Goal: Task Accomplishment & Management: Use online tool/utility

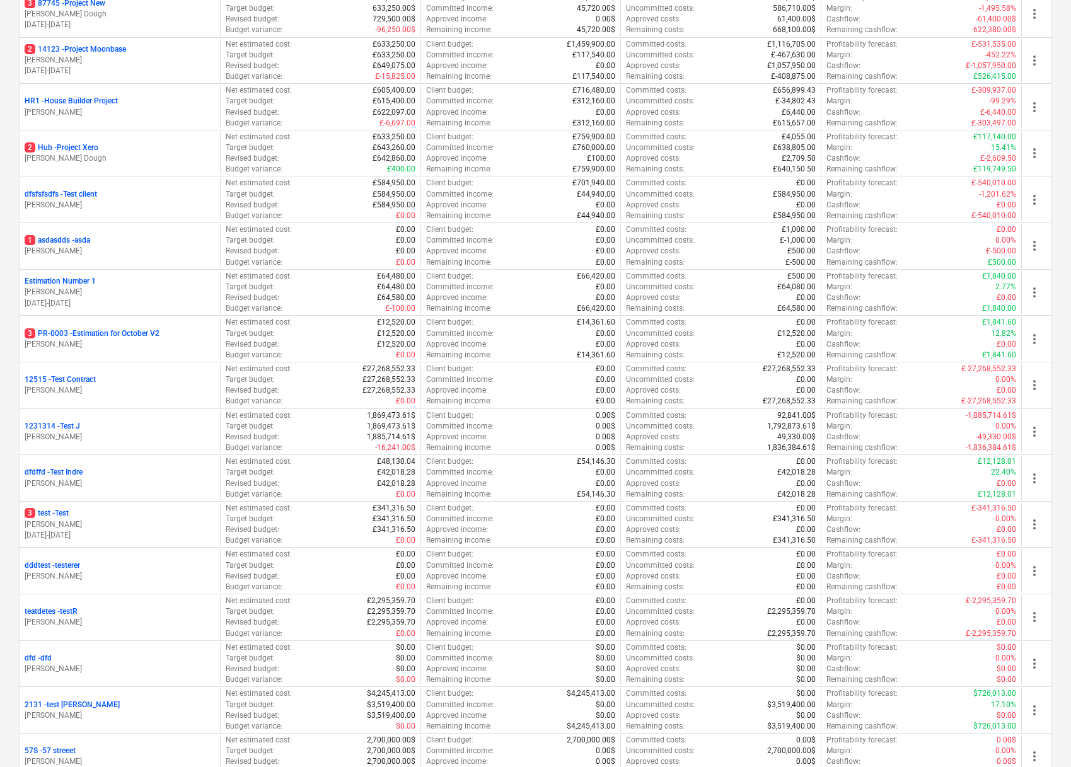
scroll to position [1177, 0]
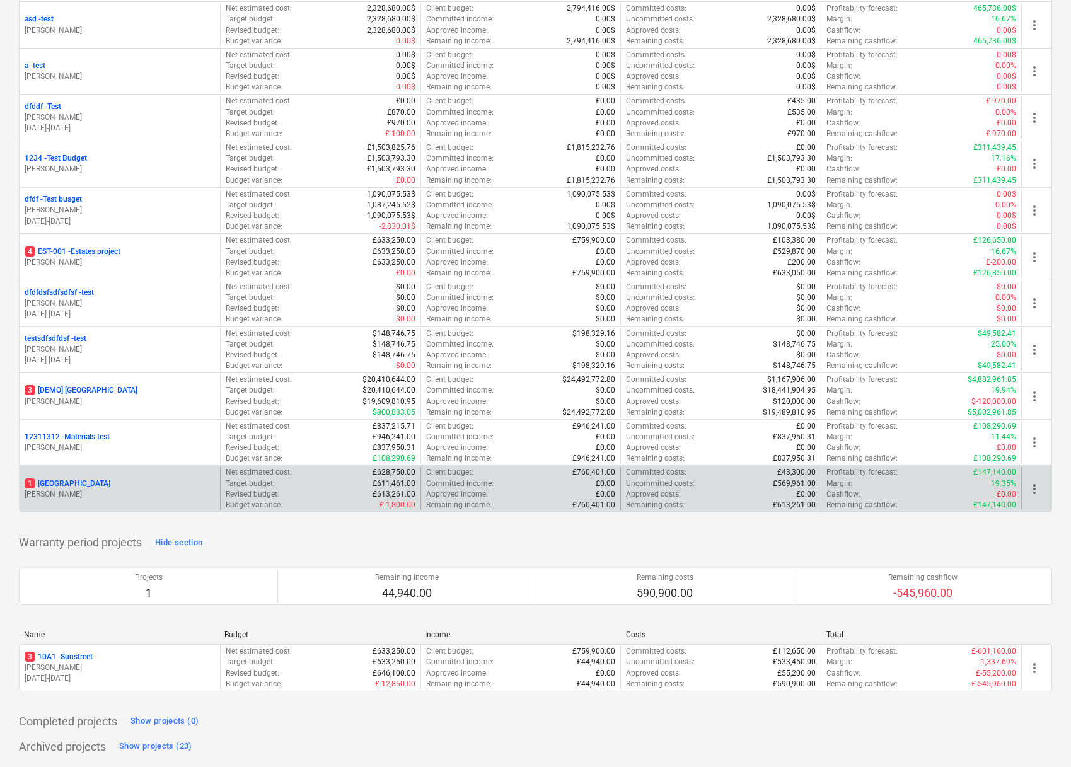
click at [62, 480] on p "[STREET_ADDRESS]" at bounding box center [68, 483] width 86 height 11
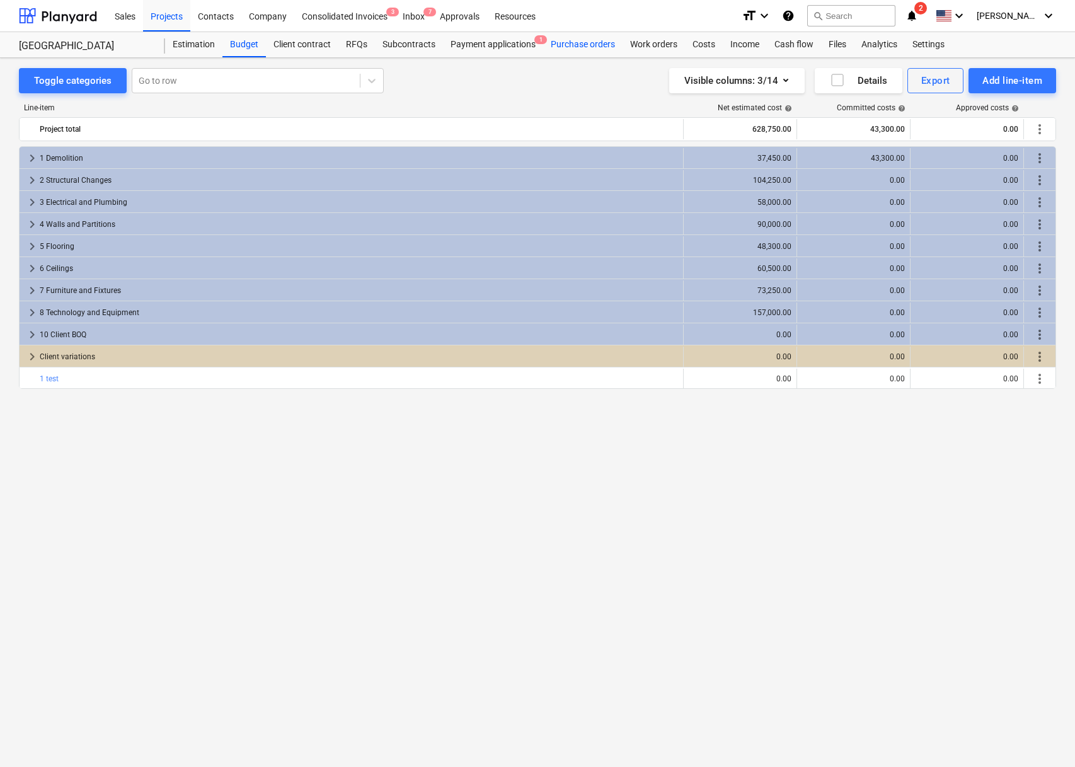
click at [576, 40] on div "Purchase orders" at bounding box center [582, 44] width 79 height 25
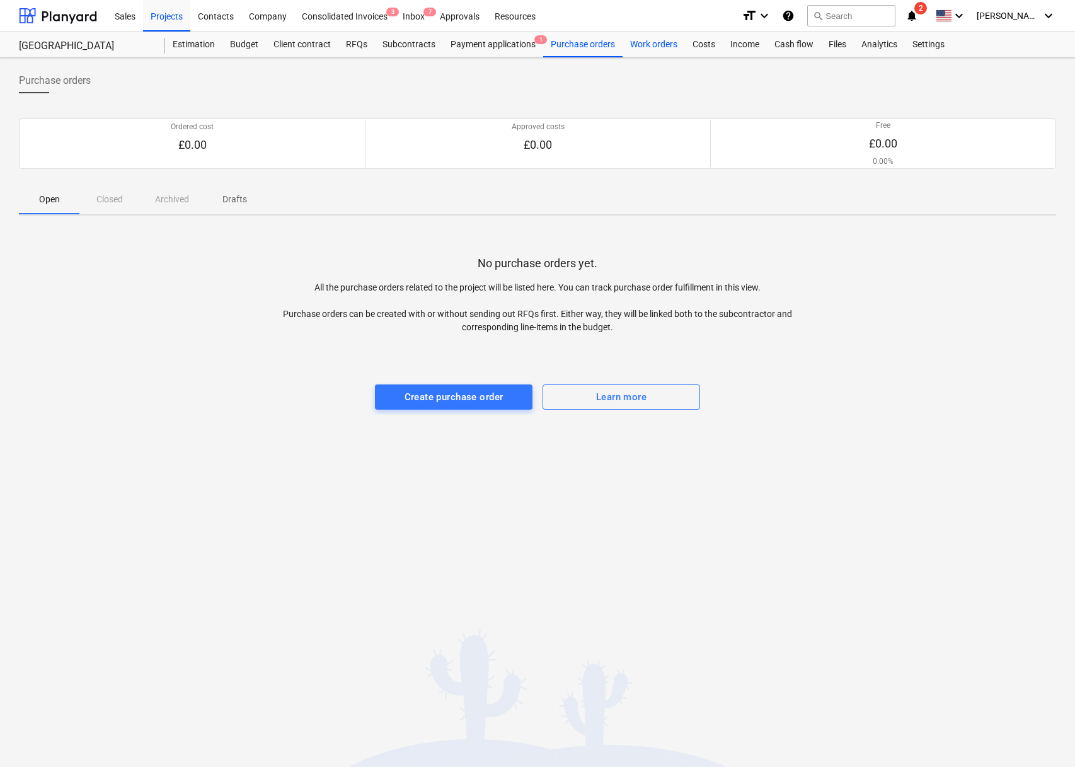
click at [654, 45] on div "Work orders" at bounding box center [654, 44] width 62 height 25
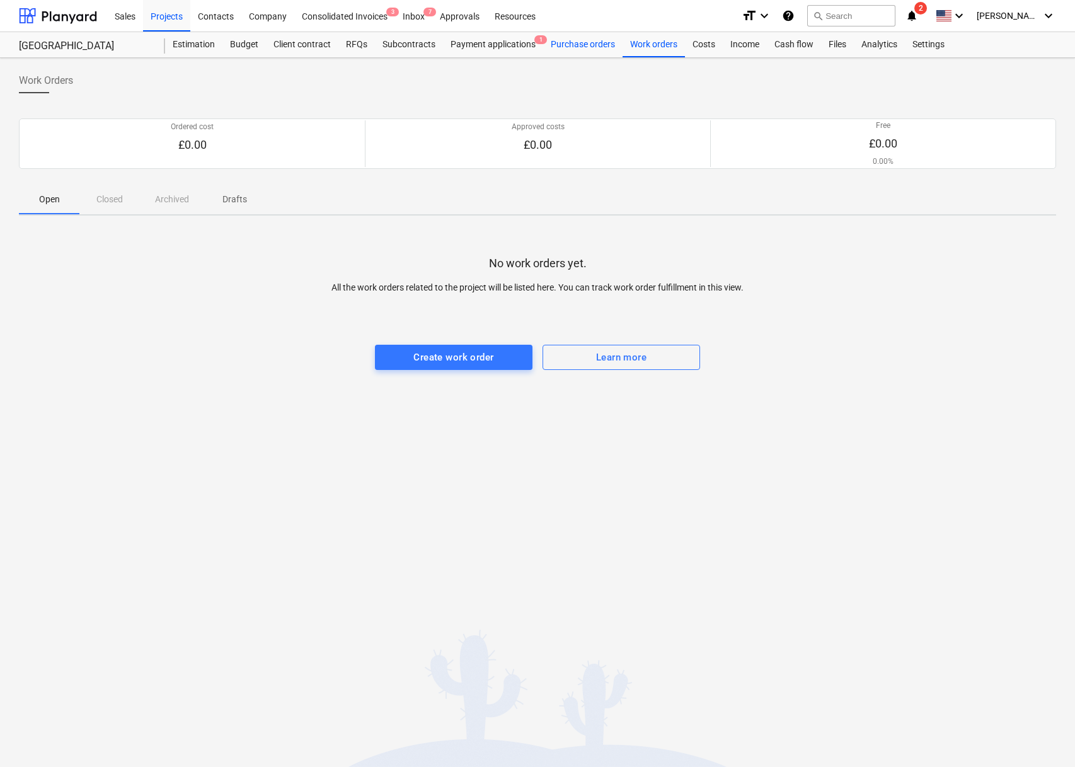
click at [589, 43] on div "Purchase orders" at bounding box center [582, 44] width 79 height 25
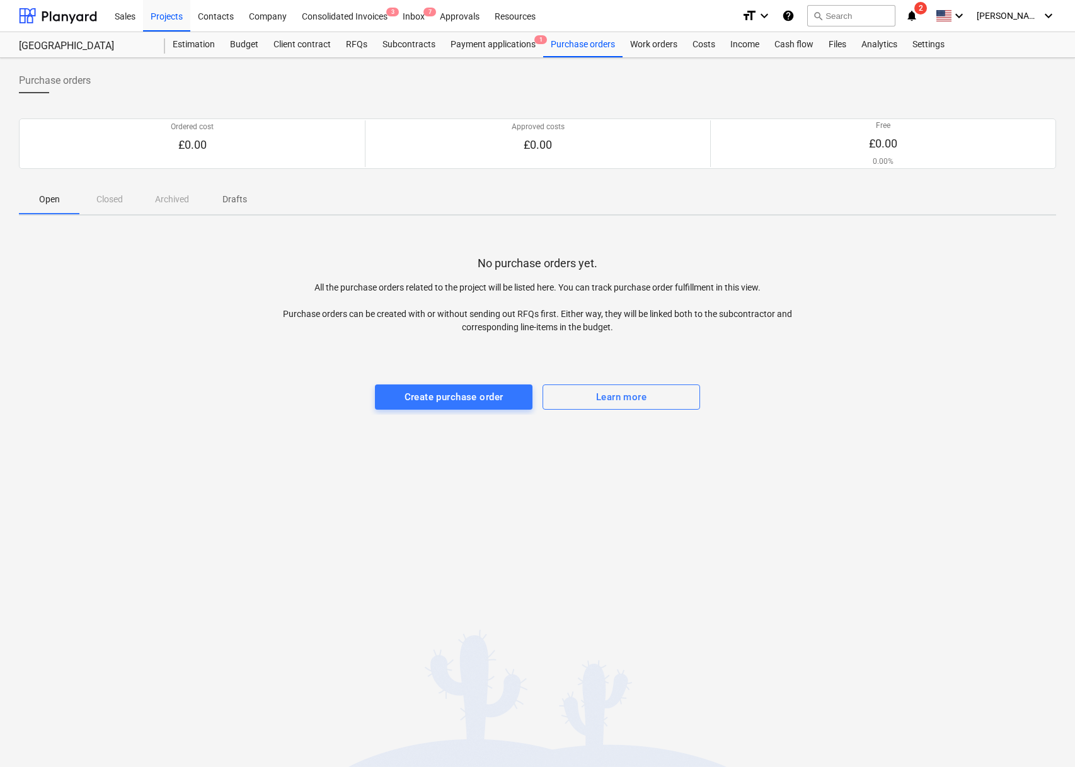
click at [1066, 13] on div "Sales Projects Contacts Company Consolidated Invoices 3 Inbox 7 Approvals Resou…" at bounding box center [537, 16] width 1075 height 32
click at [1029, 16] on span "[PERSON_NAME]" at bounding box center [1008, 16] width 63 height 10
click at [1003, 69] on div "Log out" at bounding box center [1019, 69] width 76 height 20
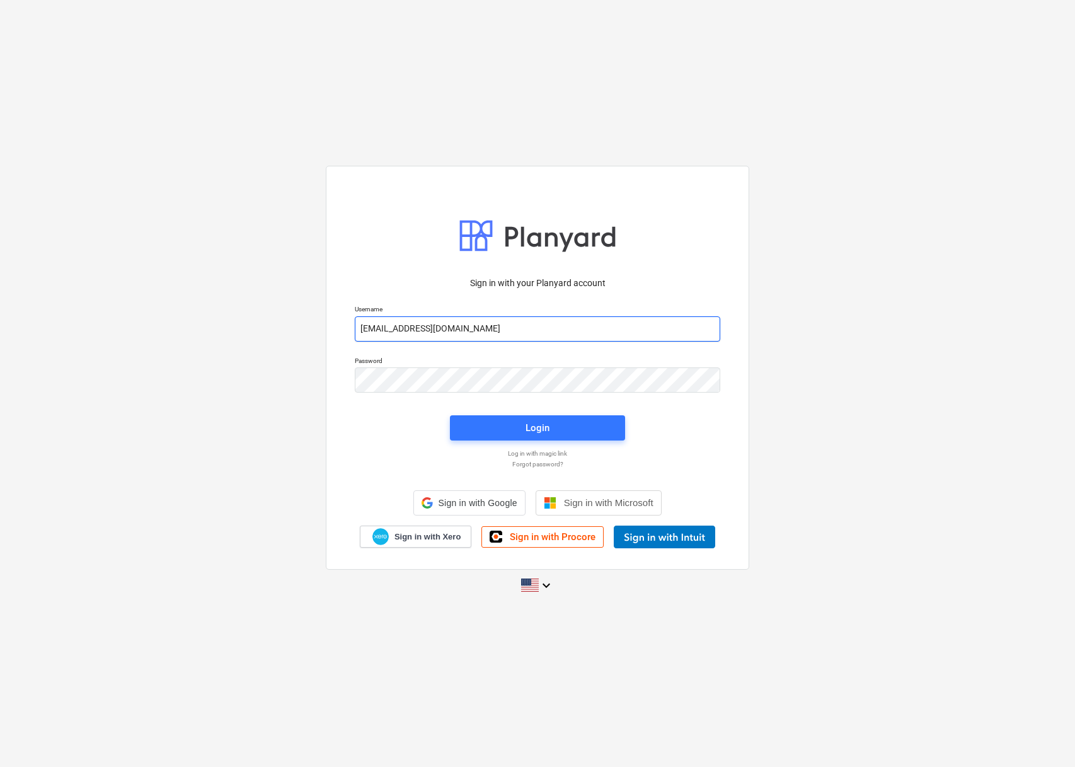
click at [464, 324] on input "[EMAIL_ADDRESS][DOMAIN_NAME]" at bounding box center [538, 328] width 366 height 25
type input "[EMAIL_ADDRESS][DOMAIN_NAME]"
click at [512, 424] on span "Login" at bounding box center [537, 428] width 145 height 16
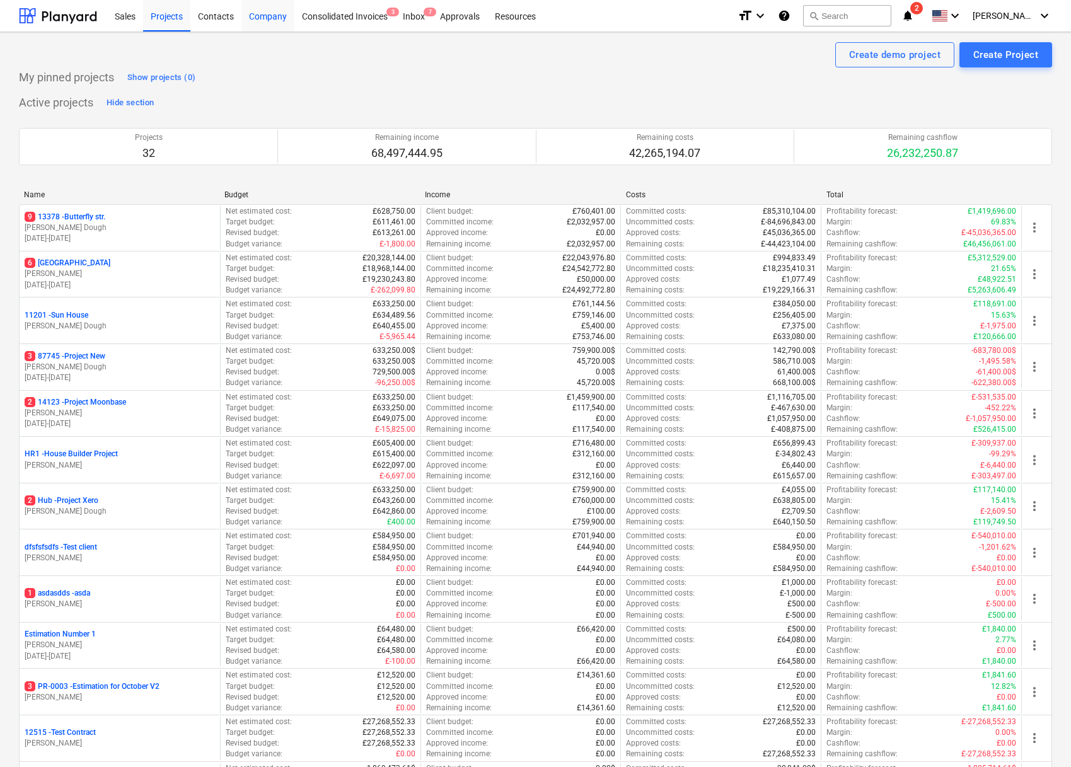
click at [279, 15] on div "Company" at bounding box center [267, 15] width 53 height 32
click at [854, 10] on button "search Search" at bounding box center [847, 15] width 88 height 21
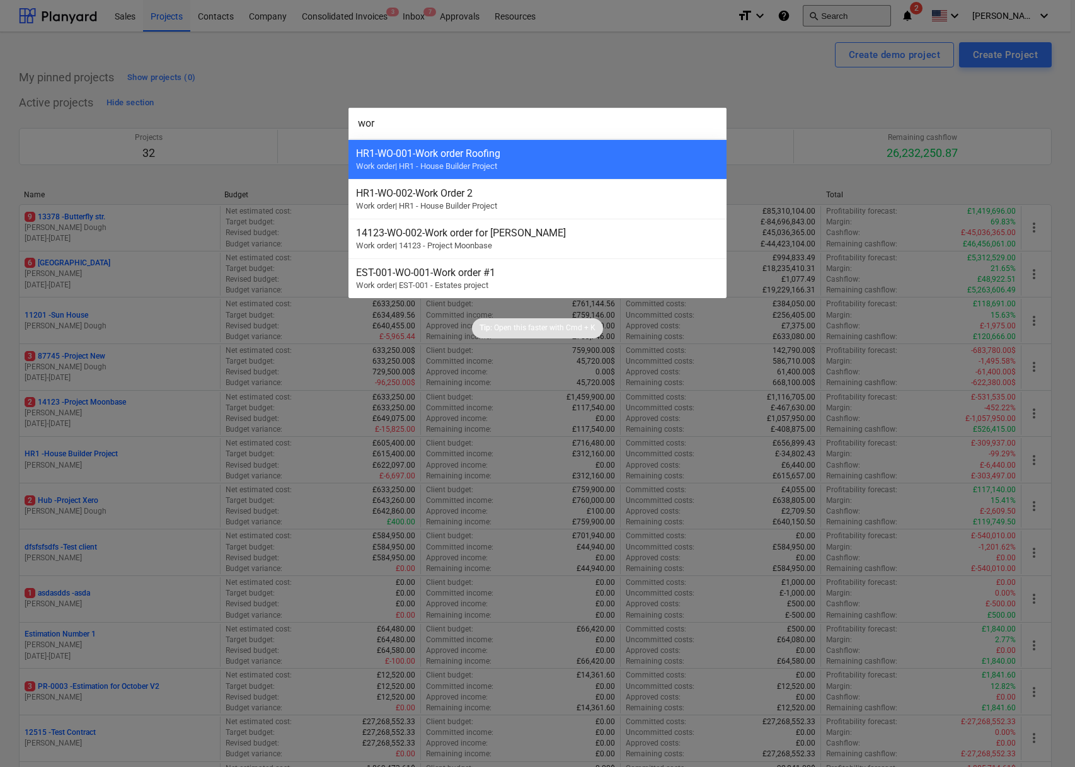
type input "work"
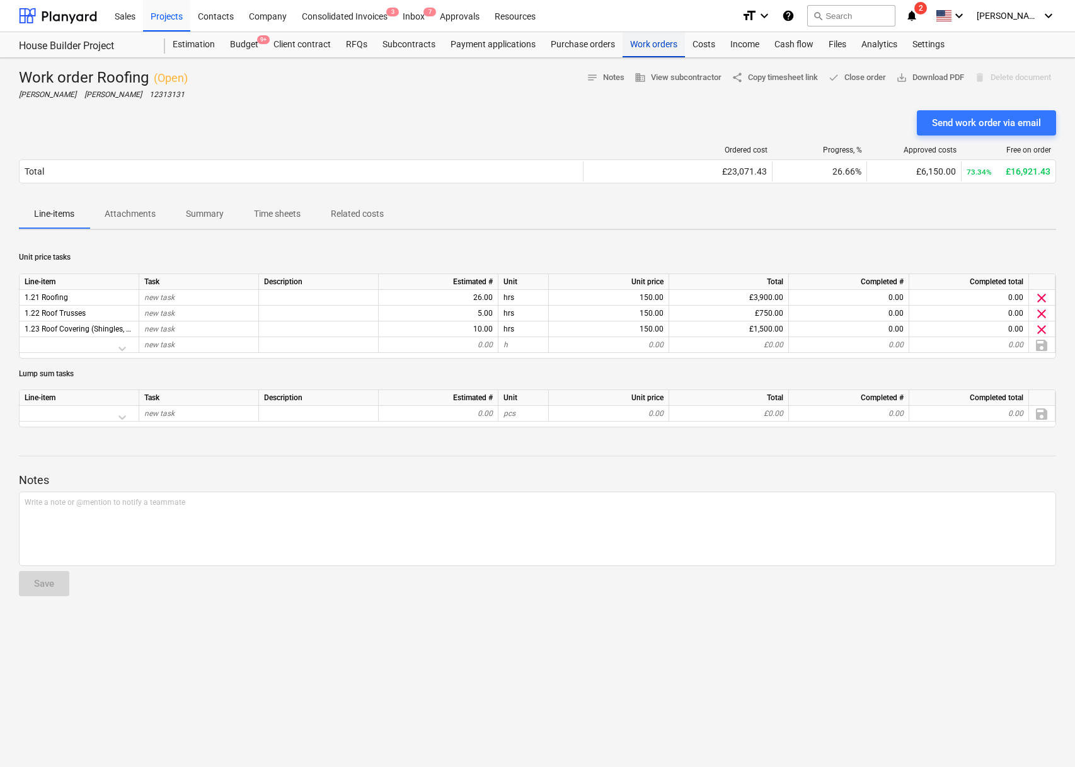
click at [635, 45] on div "Work orders" at bounding box center [654, 44] width 62 height 25
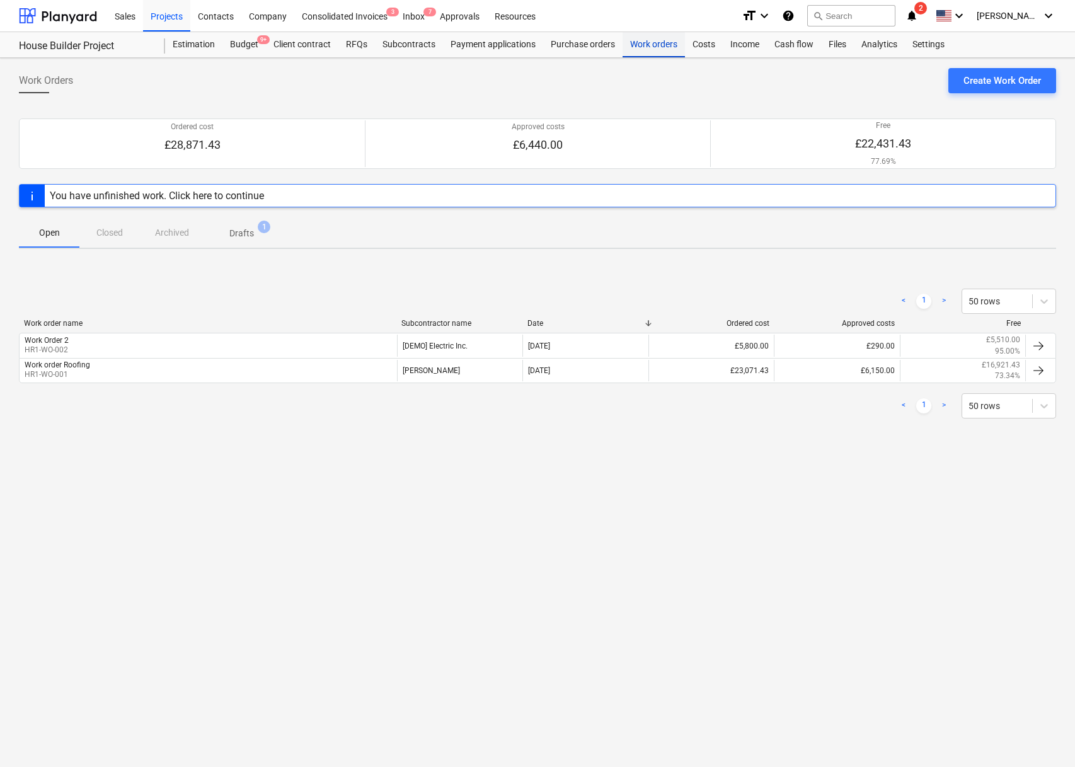
click at [649, 47] on div "Work orders" at bounding box center [654, 44] width 62 height 25
click at [153, 13] on div "Projects" at bounding box center [166, 15] width 47 height 32
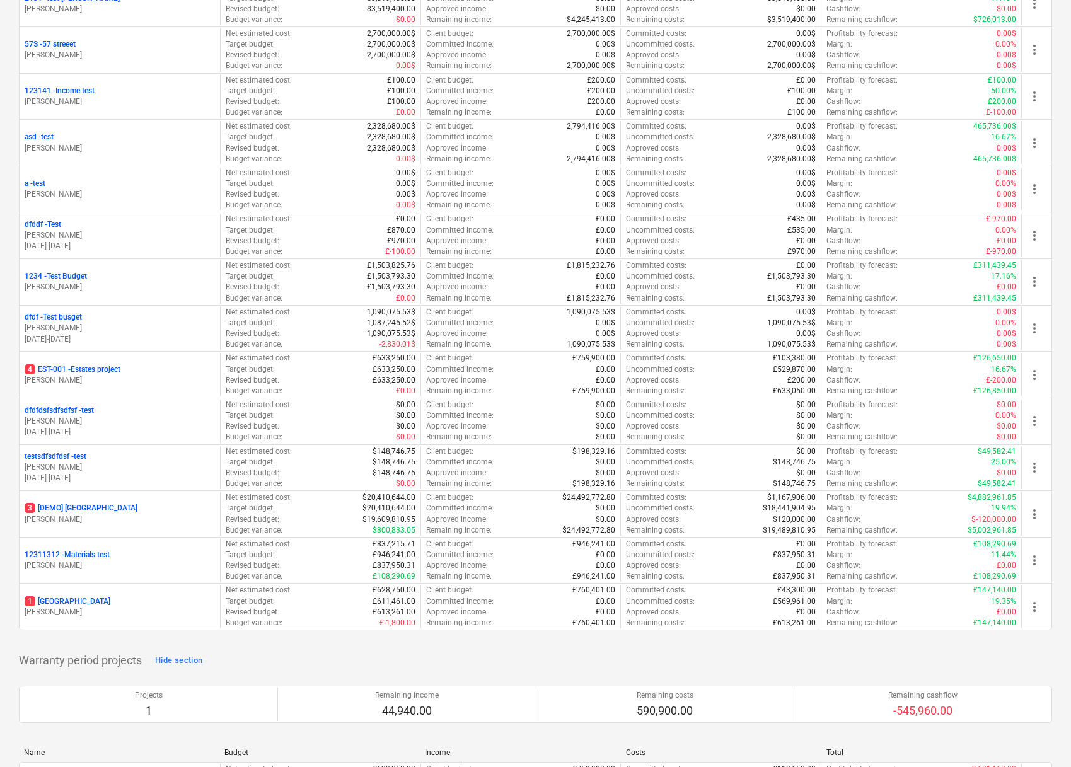
scroll to position [1177, 0]
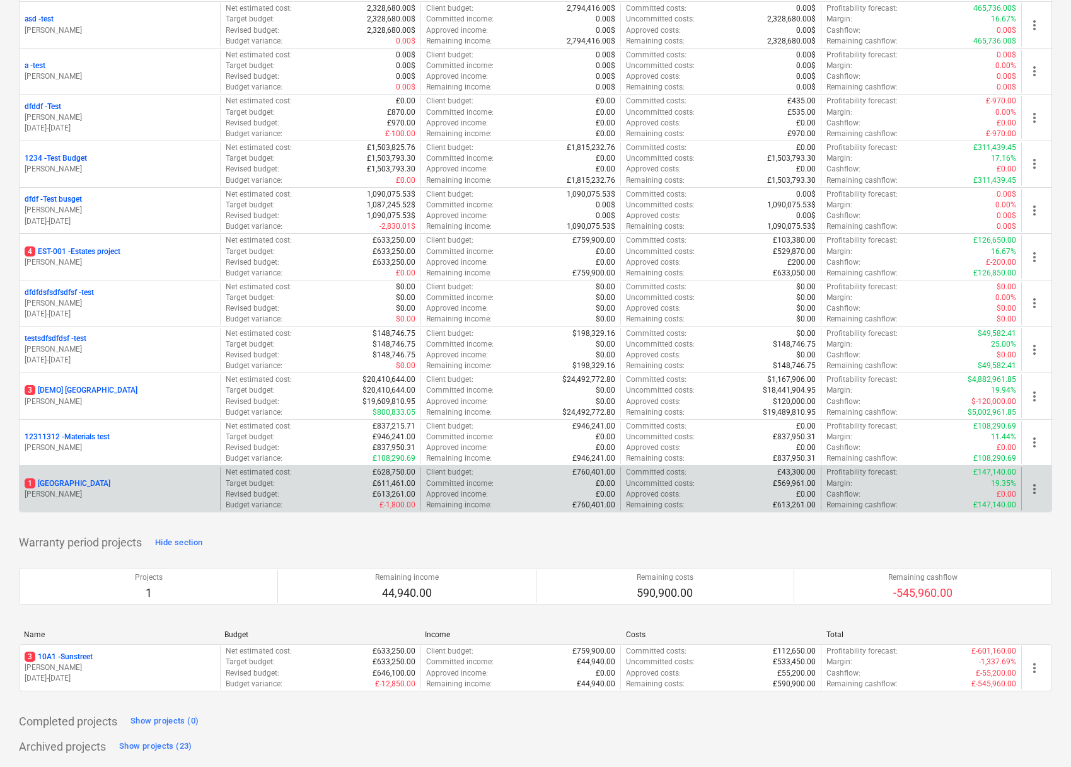
click at [65, 480] on p "[STREET_ADDRESS]" at bounding box center [68, 483] width 86 height 11
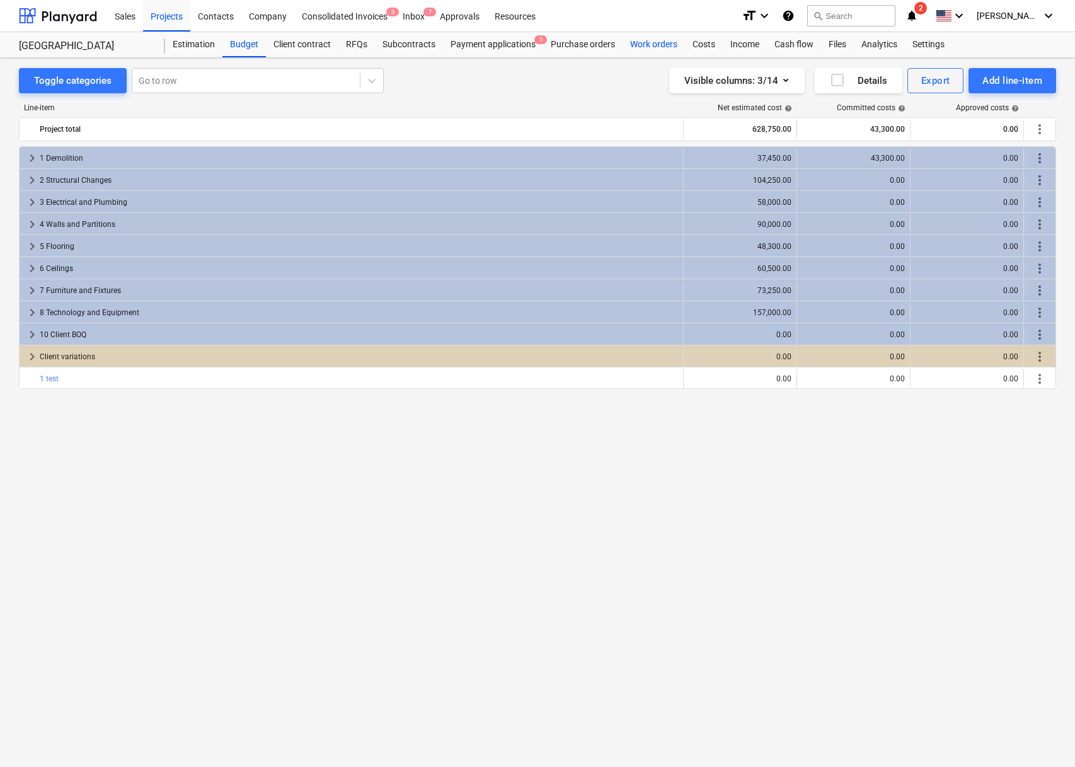
click at [650, 50] on div "Work orders" at bounding box center [654, 44] width 62 height 25
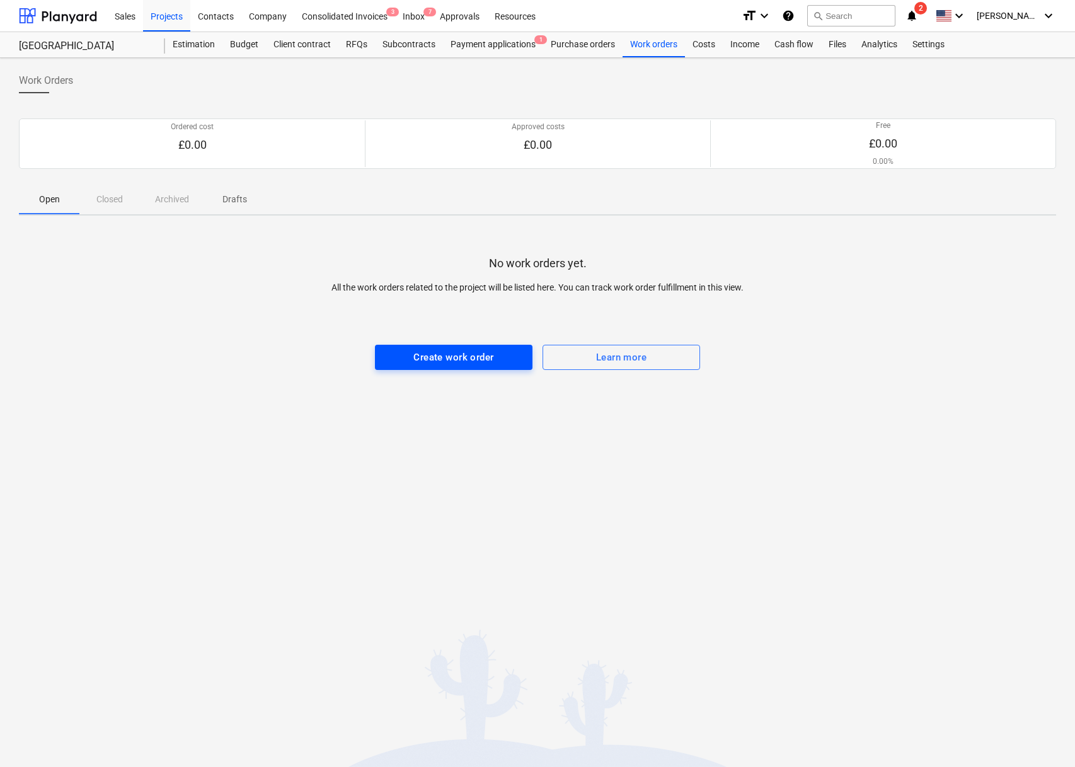
click at [480, 348] on button "Create work order" at bounding box center [454, 357] width 158 height 25
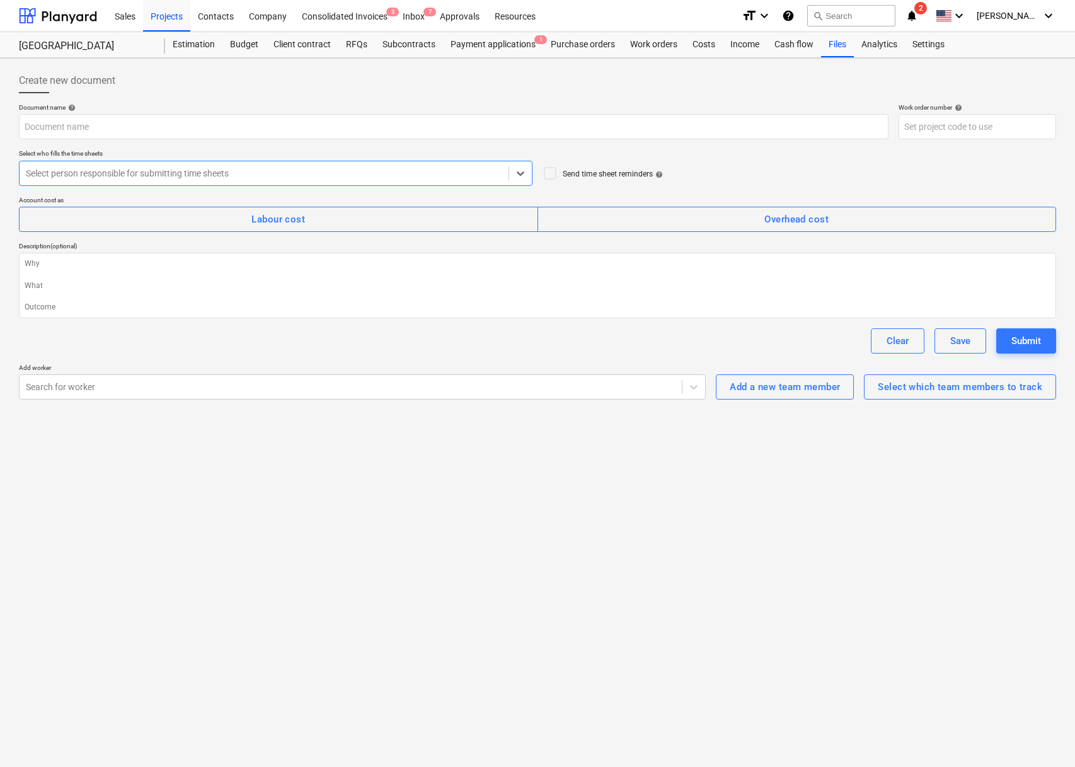
type textarea "x"
click at [291, 176] on div at bounding box center [264, 173] width 476 height 13
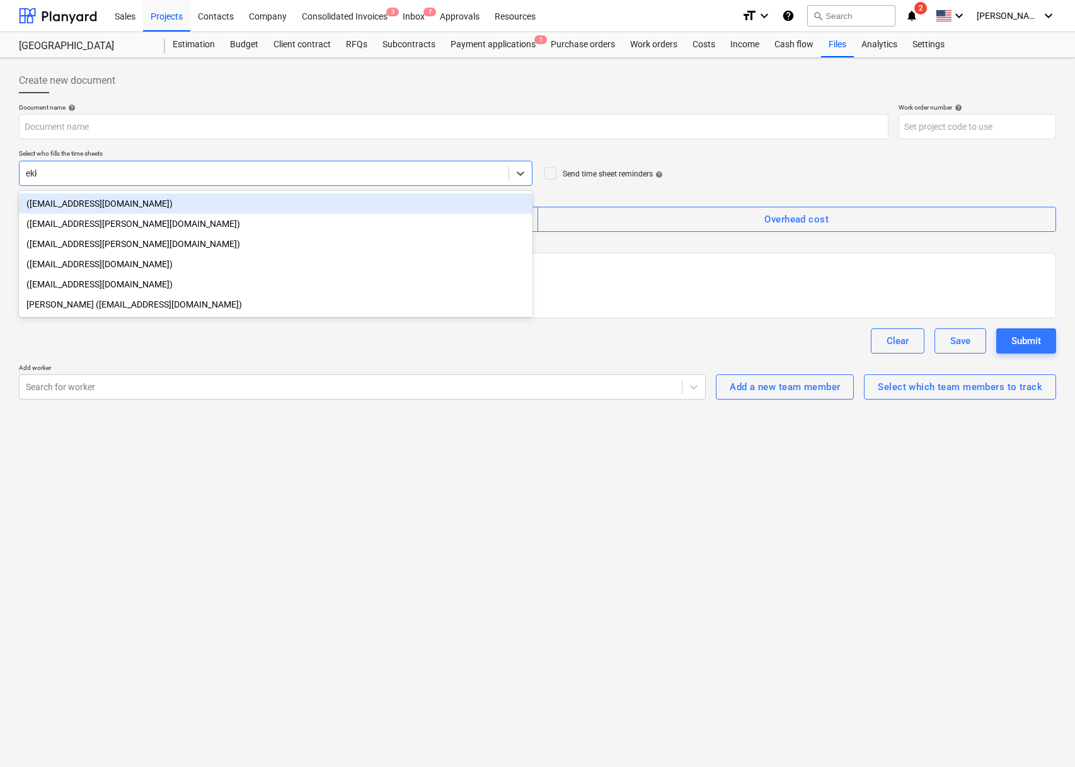
type input "ekke"
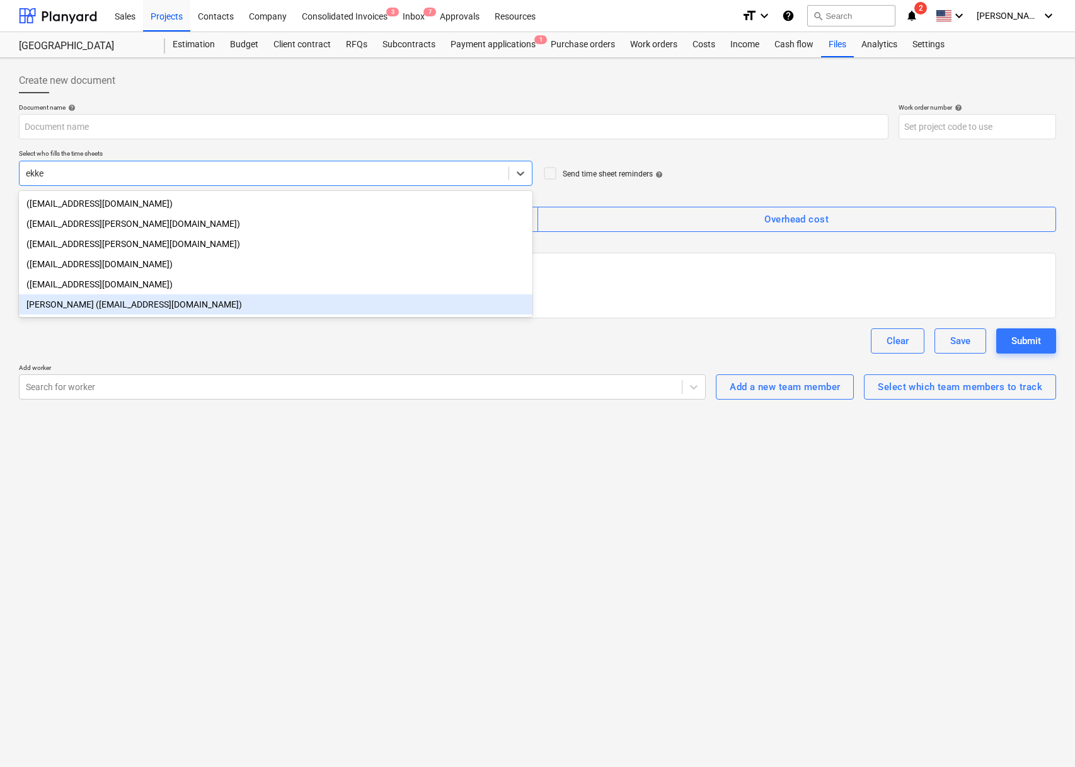
type textarea "x"
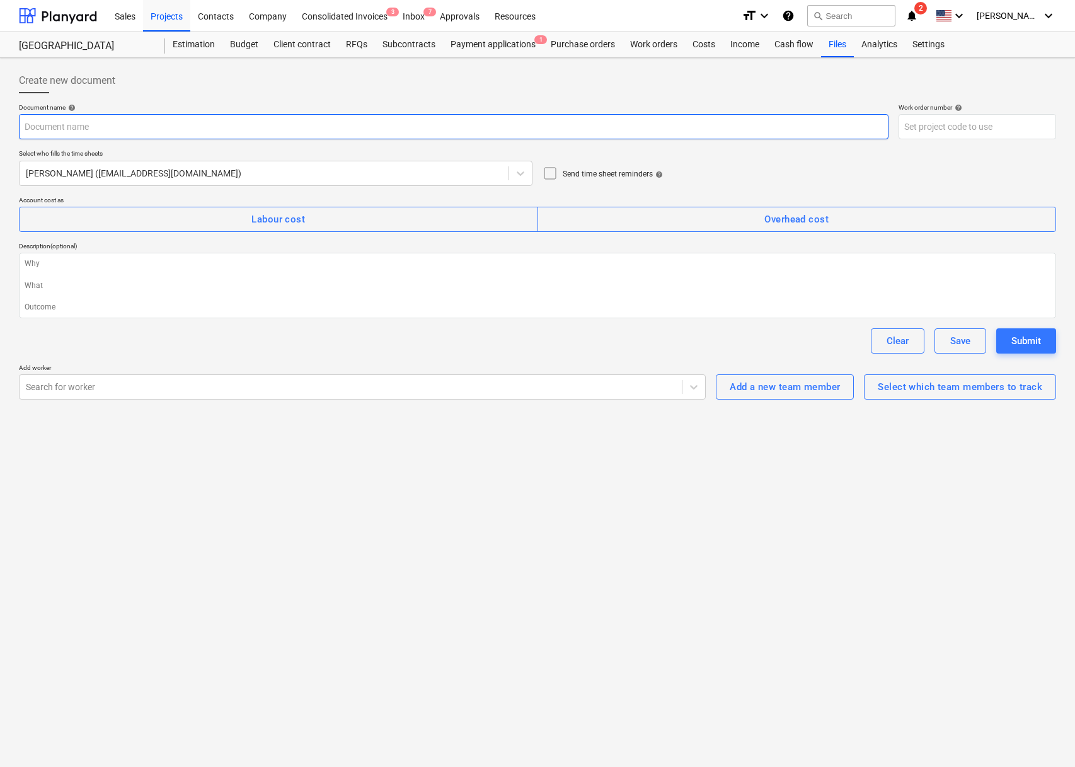
click at [211, 132] on input "text" at bounding box center [454, 126] width 870 height 25
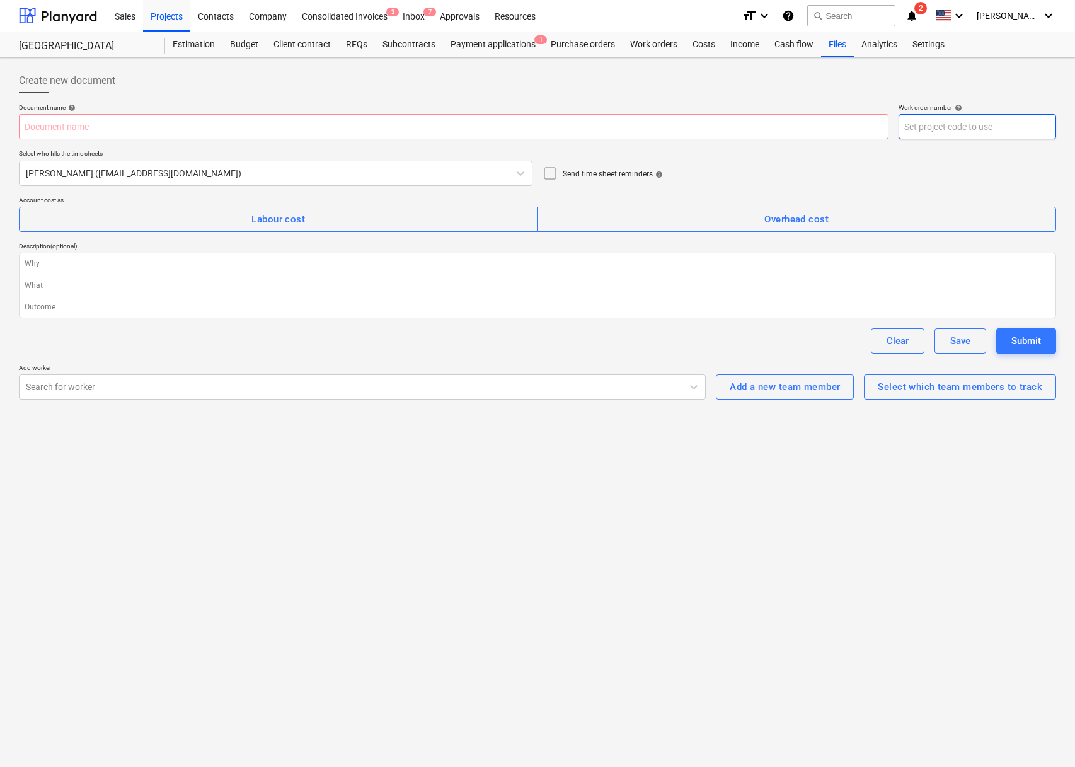
click at [950, 127] on input "text" at bounding box center [978, 126] width 158 height 25
click at [705, 125] on input "text" at bounding box center [454, 126] width 870 height 25
type textarea "x"
click at [932, 46] on div "Settings" at bounding box center [928, 44] width 47 height 25
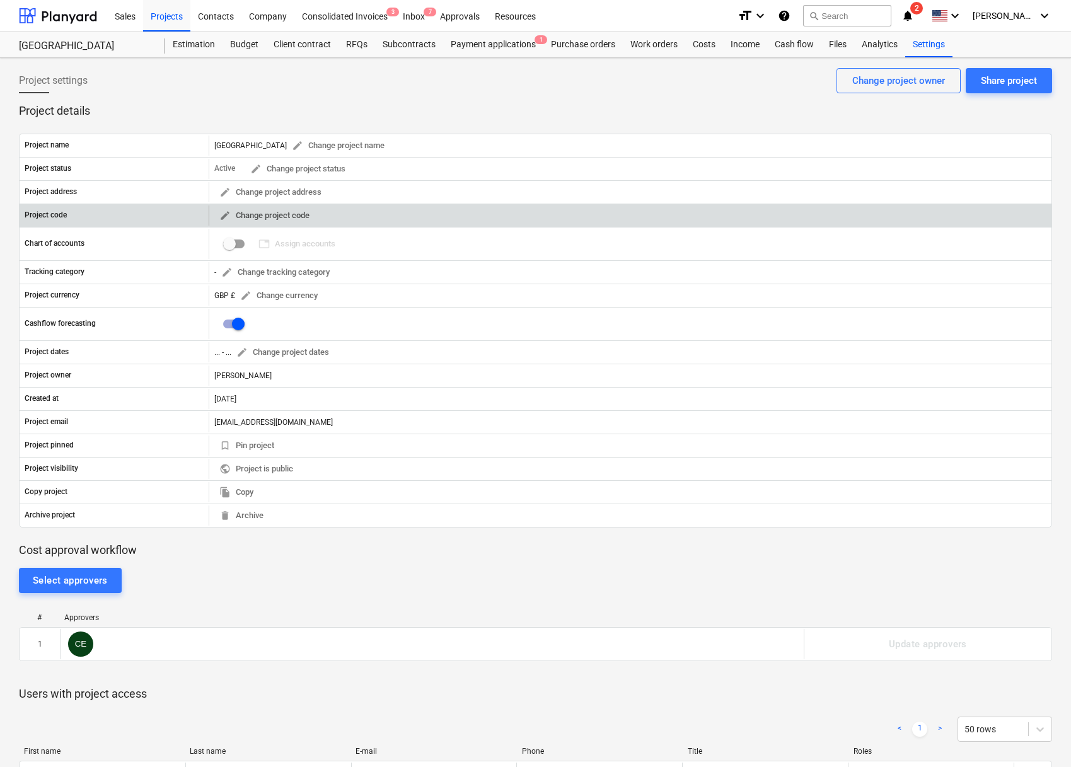
click at [261, 209] on span "edit Change project code" at bounding box center [264, 216] width 90 height 14
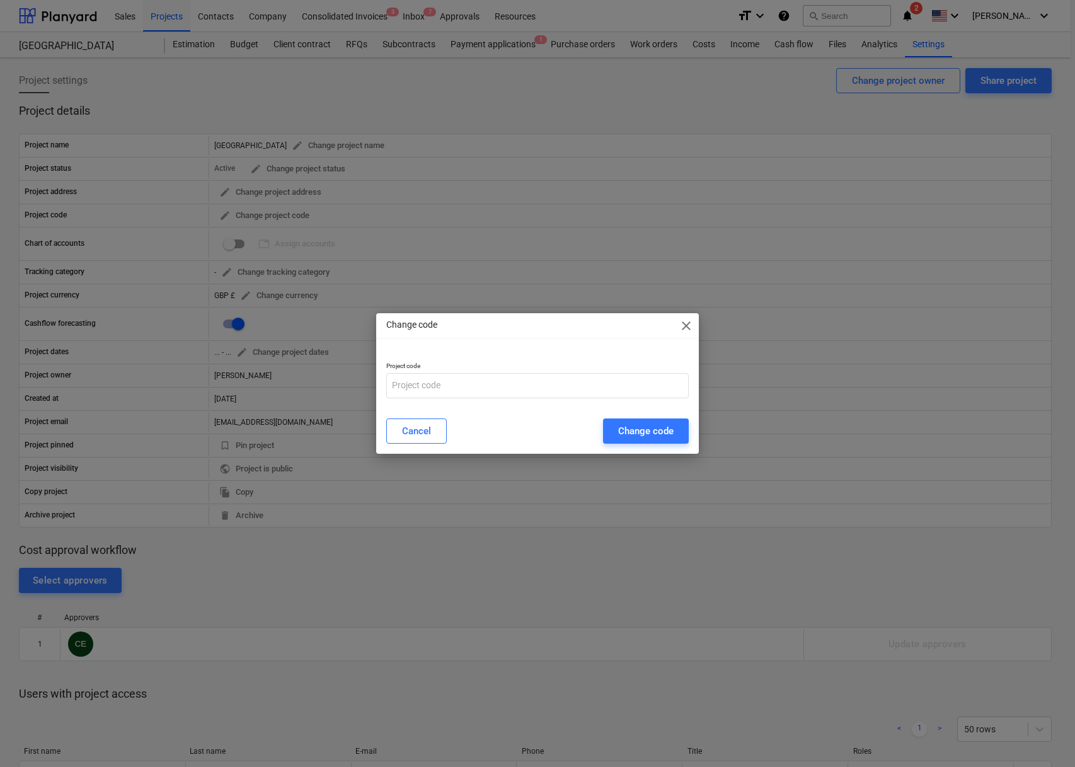
click at [489, 366] on p "Project code" at bounding box center [537, 367] width 303 height 11
click at [489, 369] on p "Project code" at bounding box center [537, 367] width 303 height 11
click at [482, 379] on input "text" at bounding box center [537, 385] width 303 height 25
type input "PROJ-2025-001"
click at [647, 435] on div "Change code" at bounding box center [645, 431] width 55 height 16
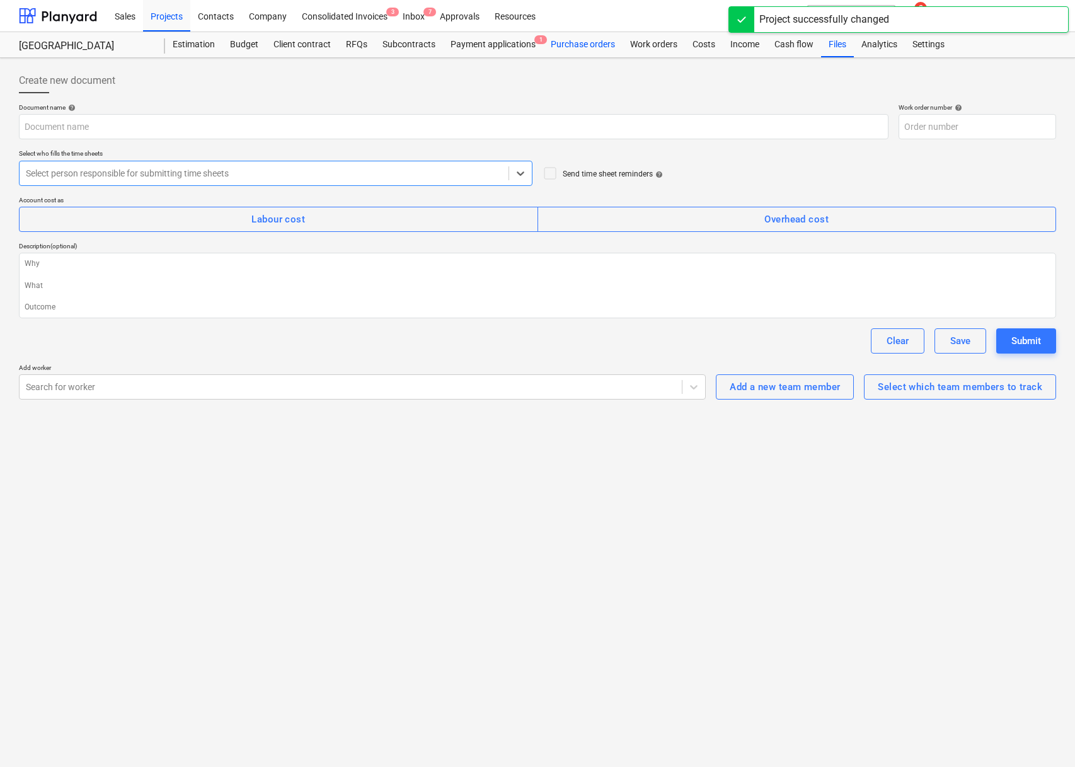
type textarea "x"
type input "PROJ-2025-001-WO-001"
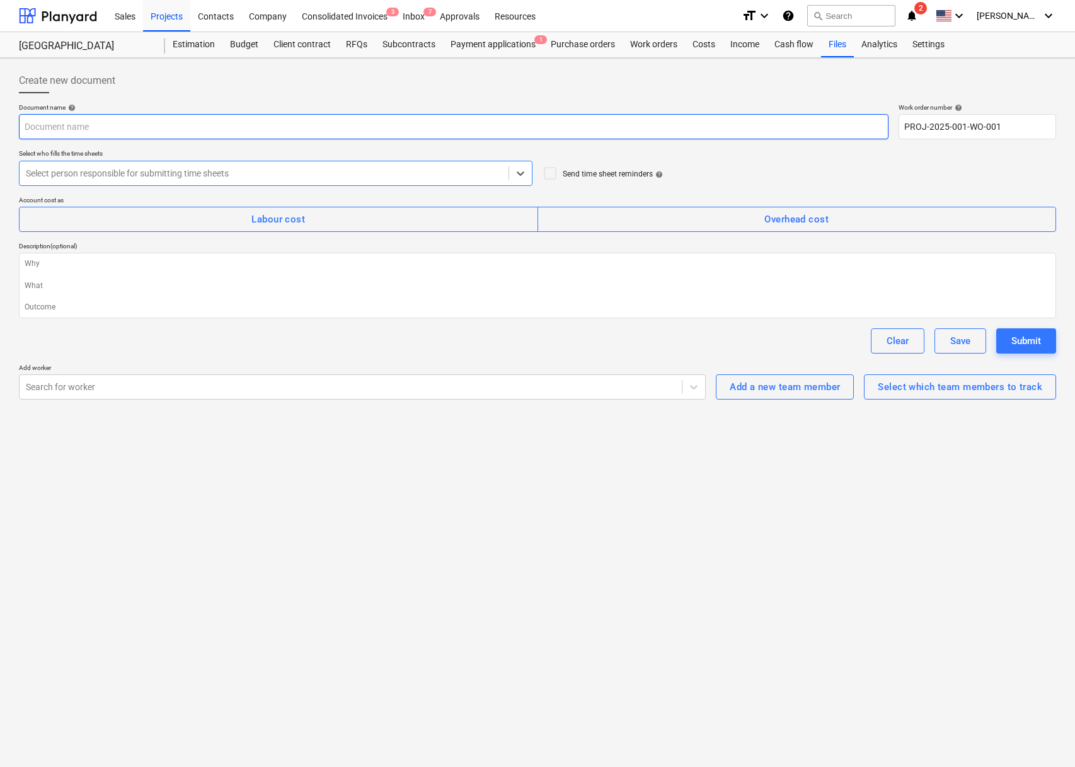
click at [434, 122] on input "text" at bounding box center [454, 126] width 870 height 25
type textarea "x"
type input "W"
type textarea "x"
type input "Wo"
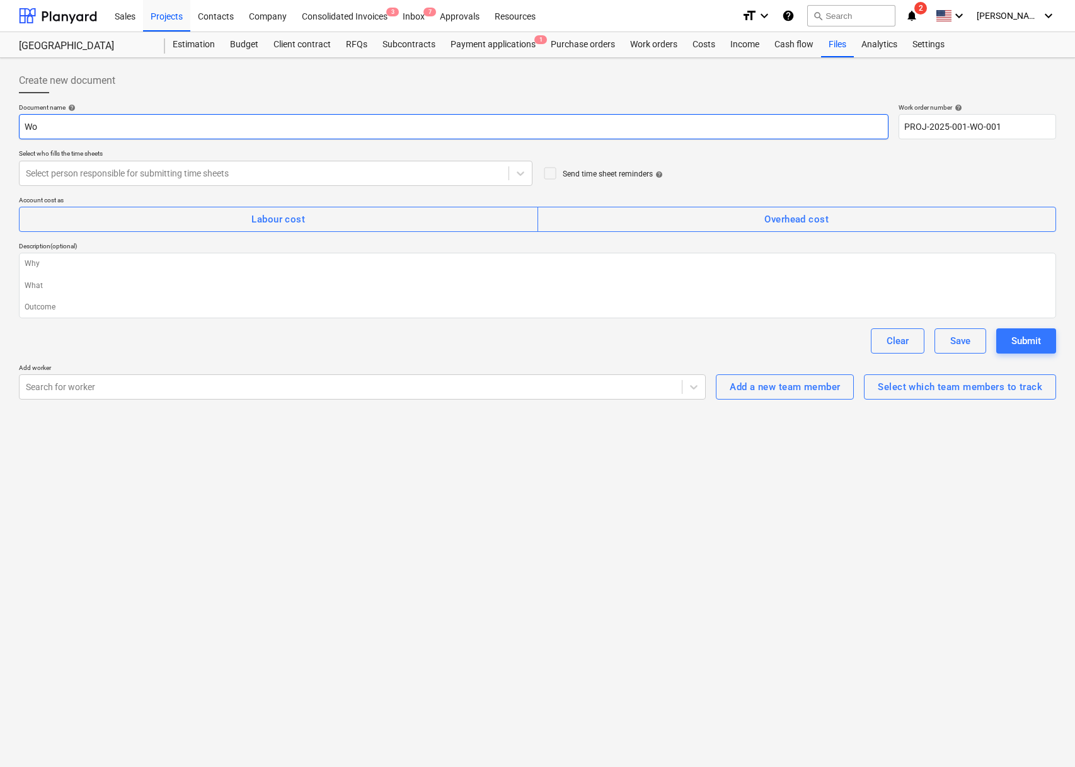
type textarea "x"
type input "Work"
type textarea "x"
type input "Work o"
type textarea "x"
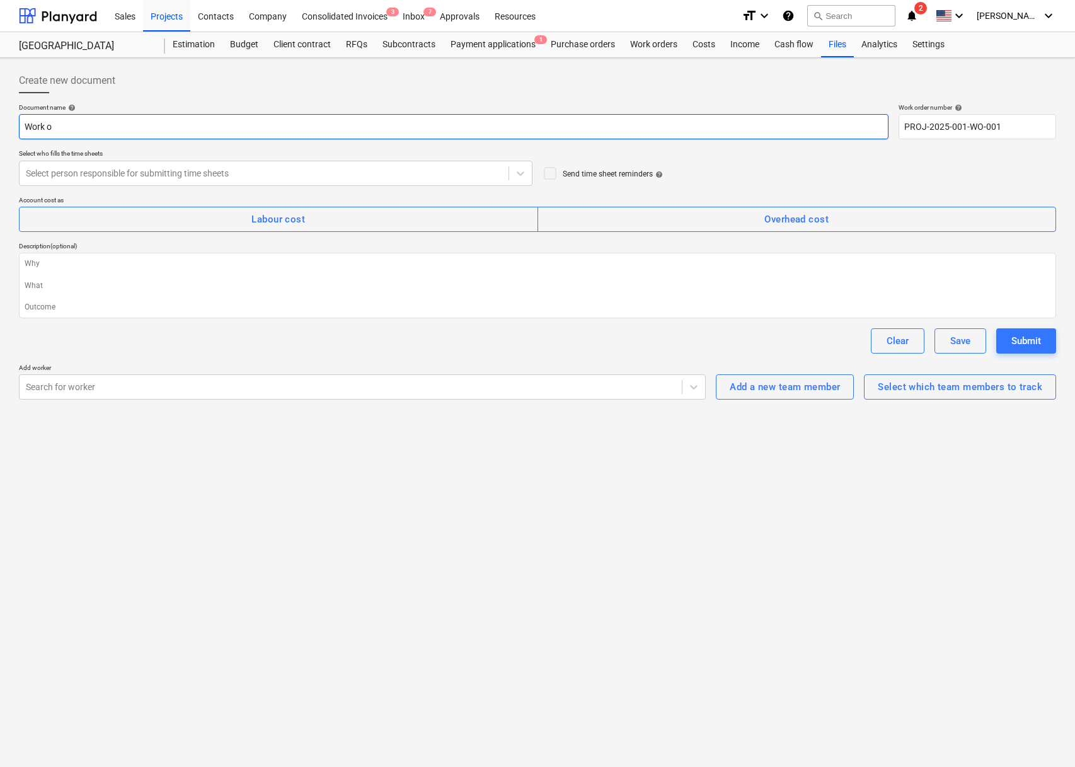
type input "Work or"
type textarea "x"
type input "Work ord"
type textarea "x"
type input "Work orde"
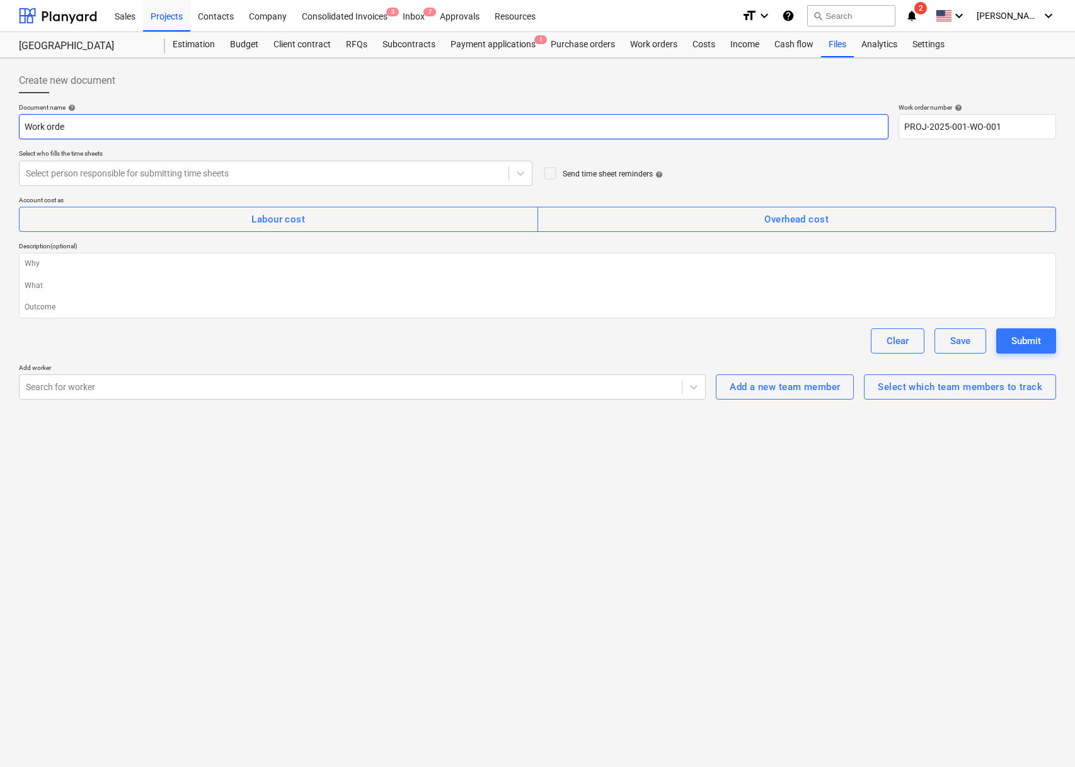
type textarea "x"
type input "Work order"
type textarea "x"
type input "Work order"
type textarea "x"
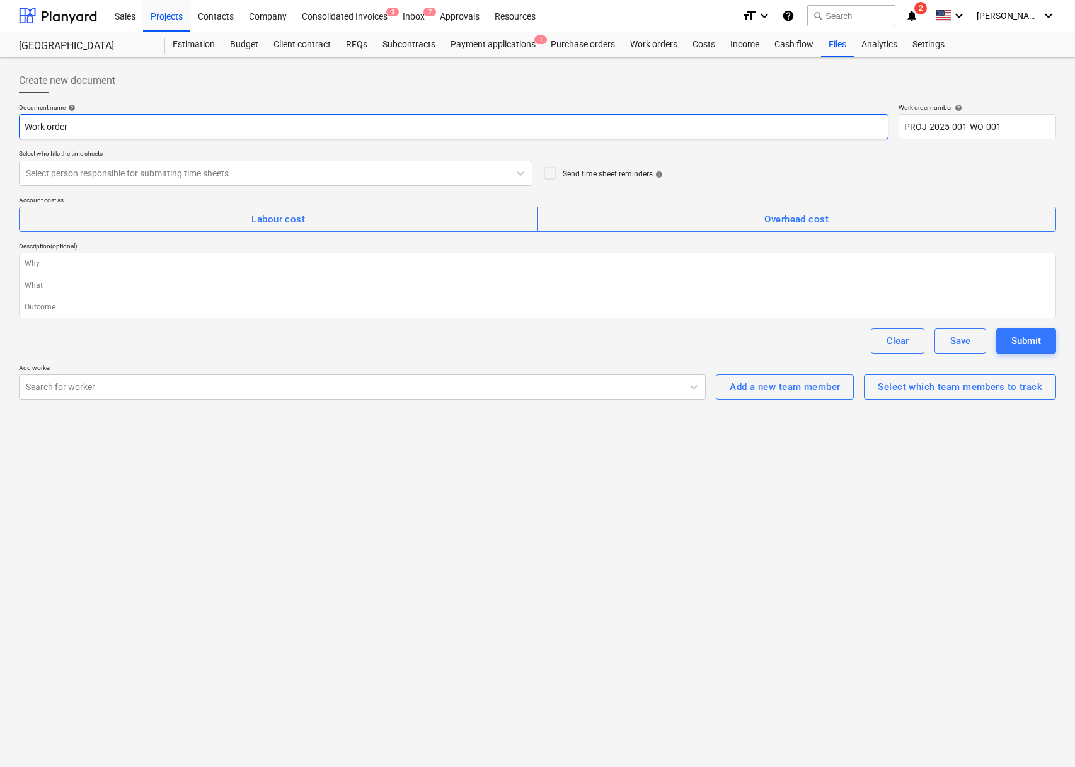
type input "Work order f"
type textarea "x"
type input "Work order for"
type textarea "x"
type input "Work order for"
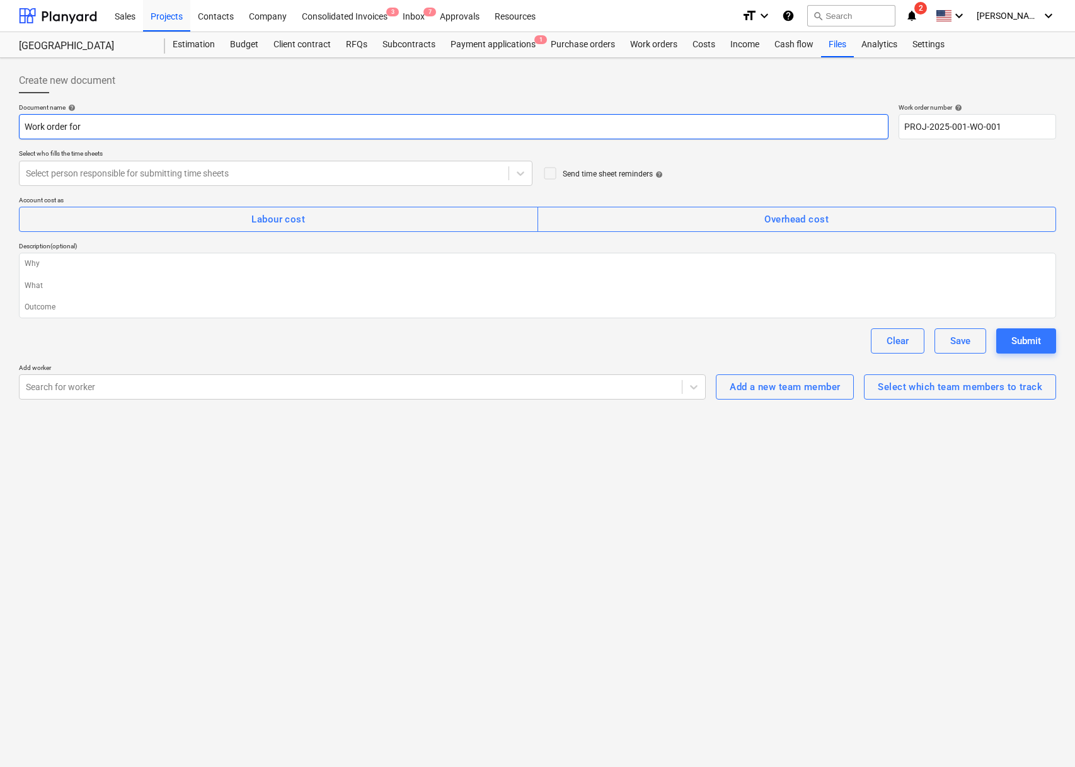
type textarea "x"
type input "Work order for"
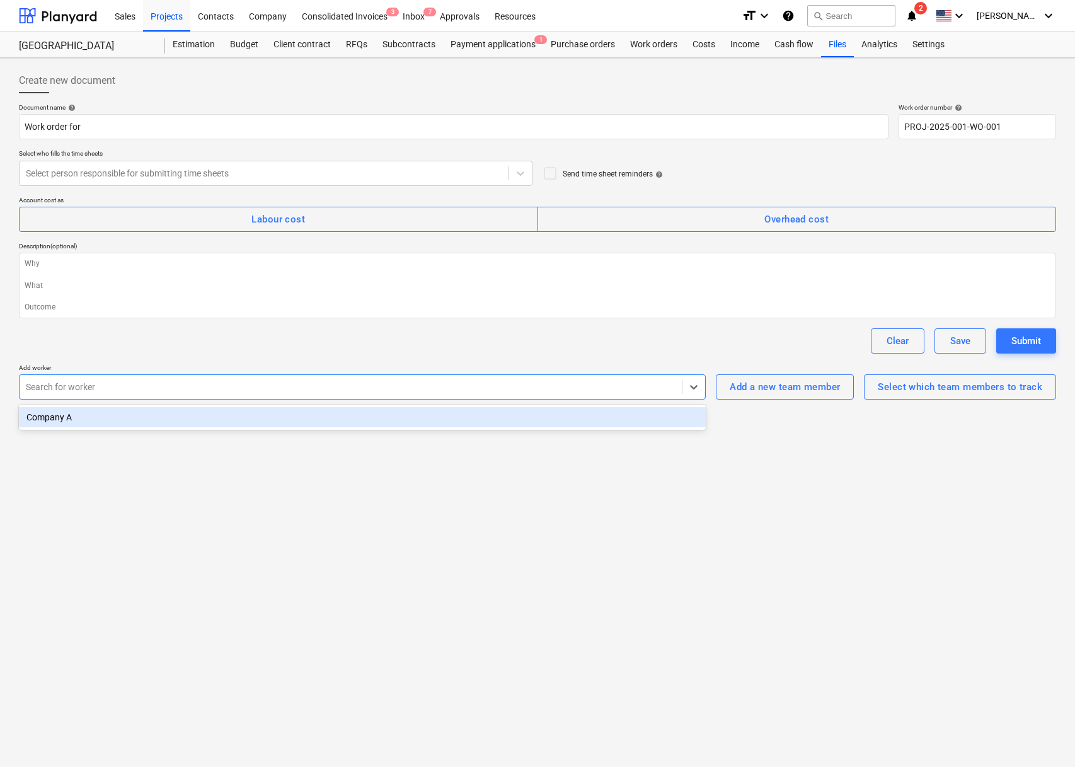
click at [433, 374] on div "Search for worker" at bounding box center [362, 386] width 687 height 25
type textarea "x"
click at [775, 370] on div "Add a new team member Select which team members to track" at bounding box center [886, 382] width 340 height 36
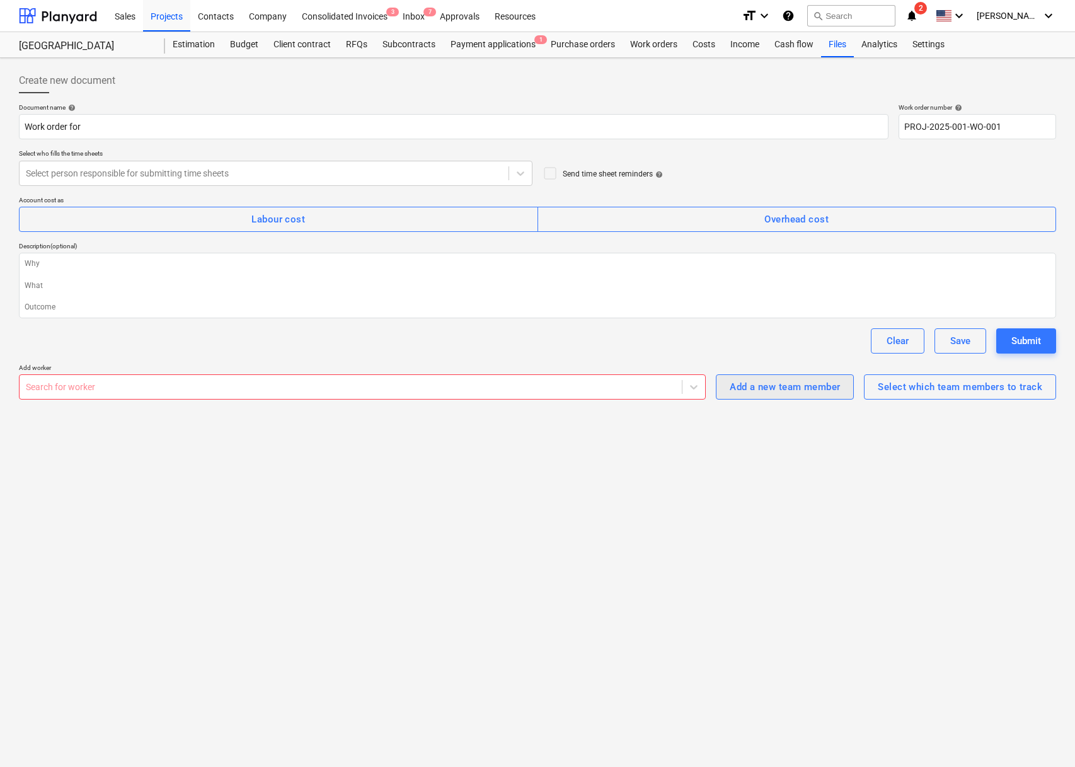
click at [763, 384] on div "Add a new team member" at bounding box center [785, 387] width 110 height 16
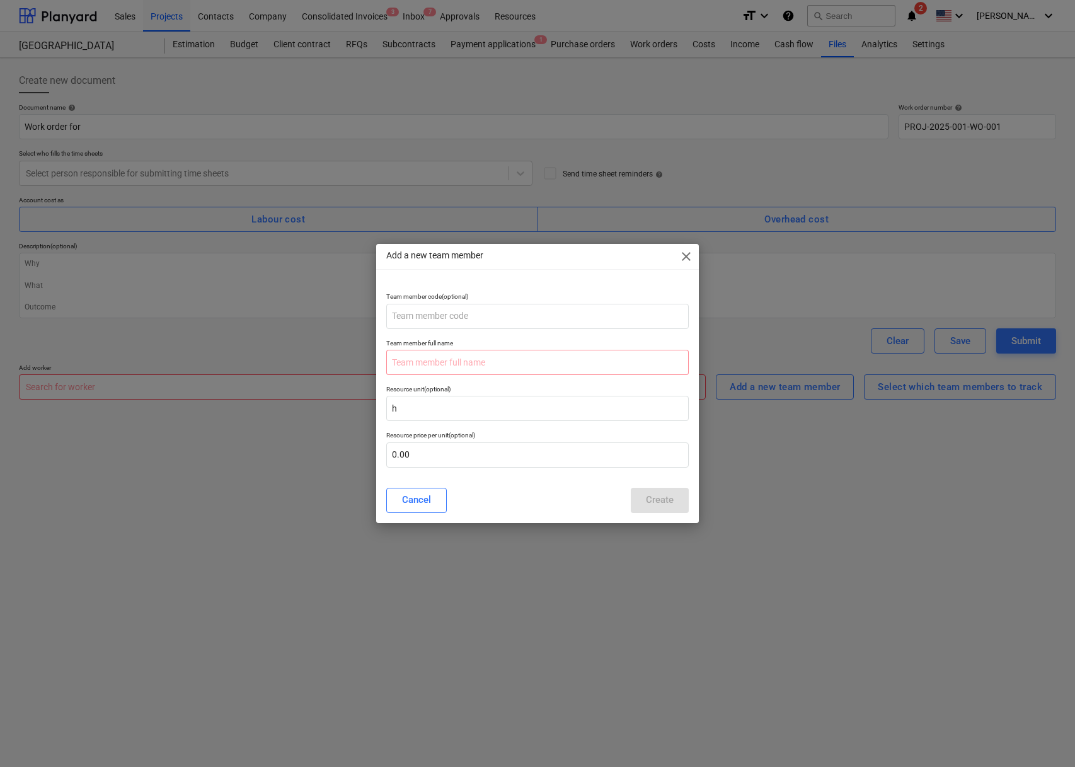
click at [428, 345] on p "Team member full name" at bounding box center [537, 344] width 303 height 11
click at [439, 320] on input "text" at bounding box center [537, 316] width 303 height 25
click at [434, 366] on input "text" at bounding box center [537, 362] width 303 height 25
type input "Em"
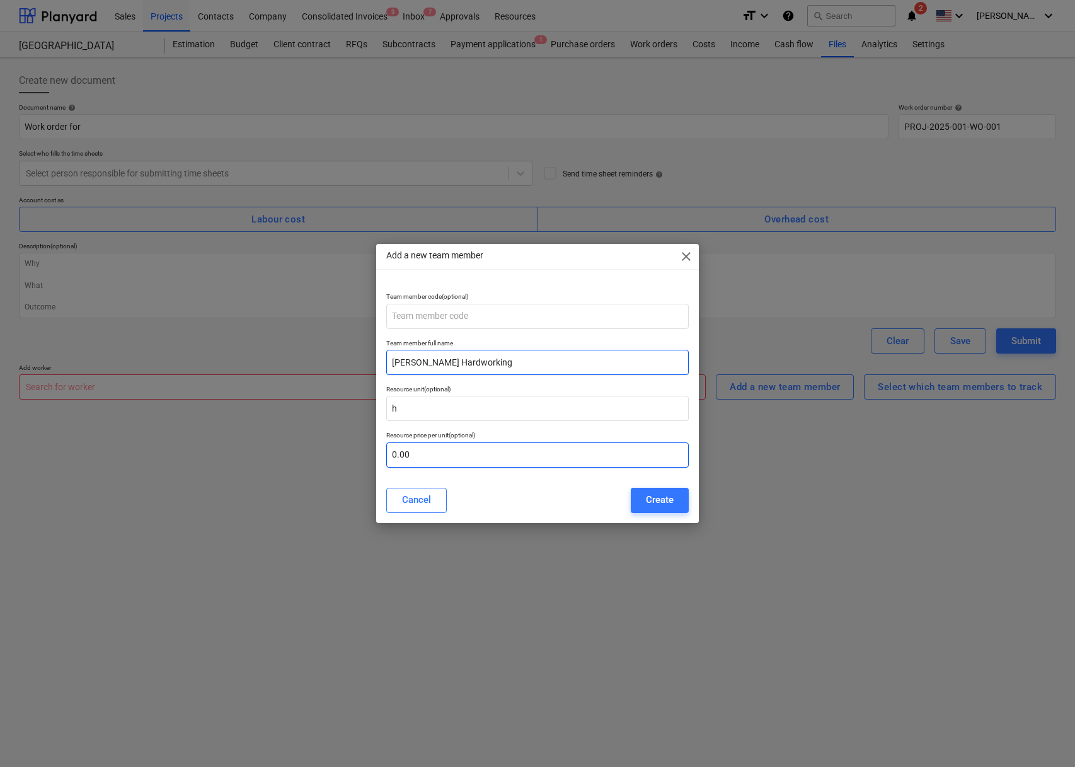
type input "[PERSON_NAME] Hardworking"
click at [523, 449] on input "text" at bounding box center [537, 454] width 303 height 25
type input "50.00"
click at [647, 504] on div "Create" at bounding box center [660, 500] width 28 height 16
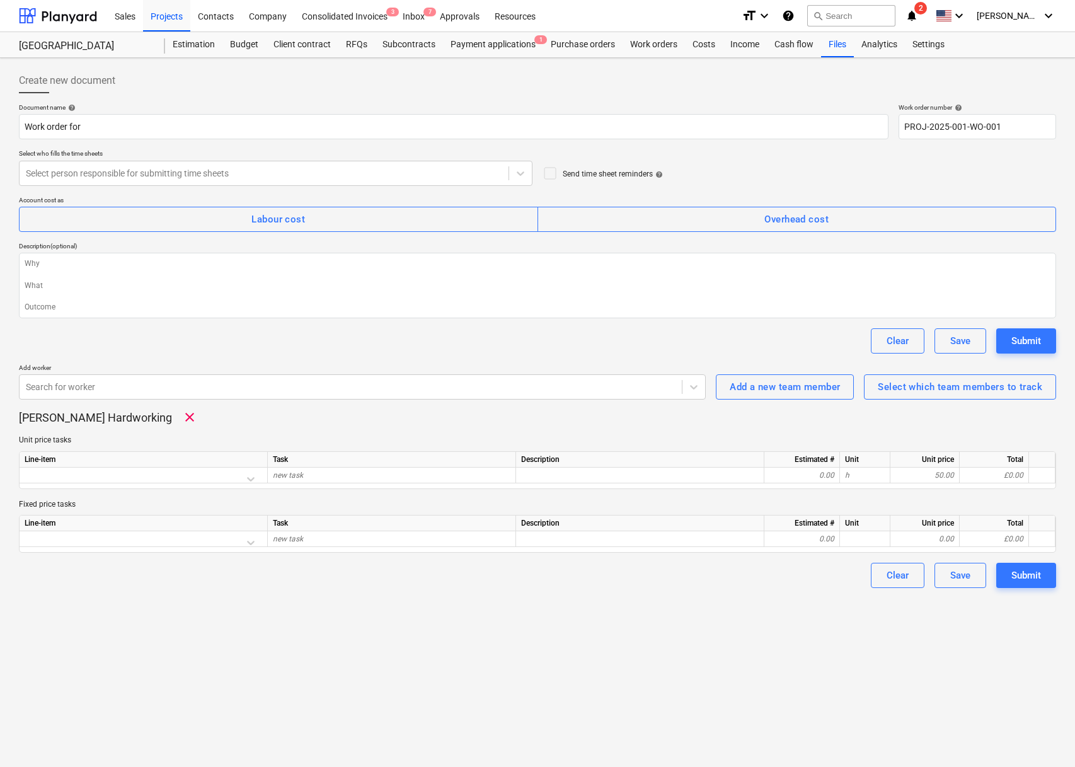
type textarea "x"
click at [409, 196] on div "Account cost as" at bounding box center [537, 200] width 1037 height 8
click at [416, 185] on div "Document name help Work order for Work order number help PROJ-2025-001-WO-001 S…" at bounding box center [537, 345] width 1037 height 485
click at [406, 173] on div at bounding box center [264, 173] width 476 height 13
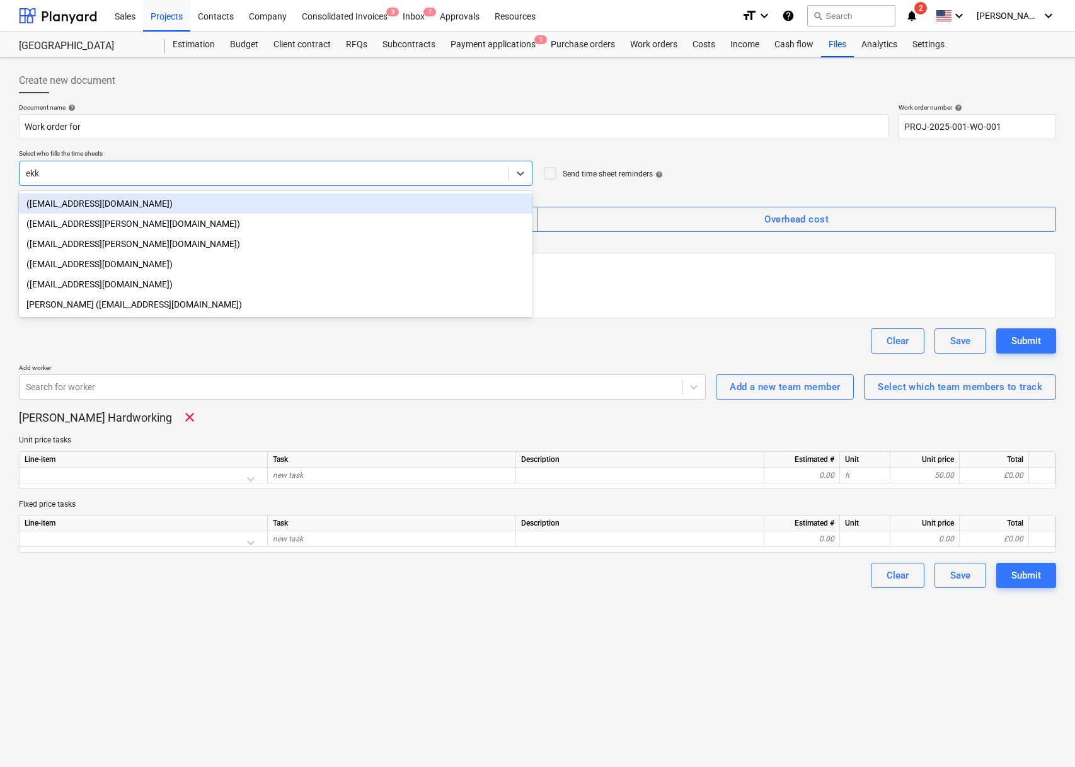
type input "ekke"
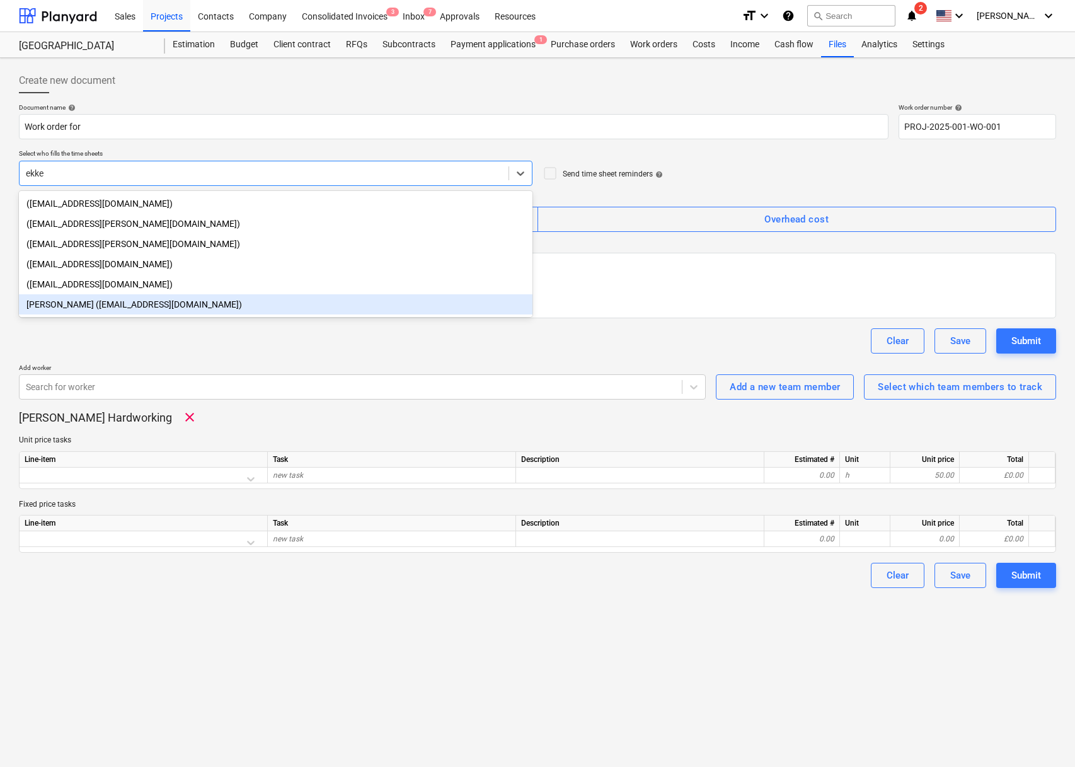
type textarea "x"
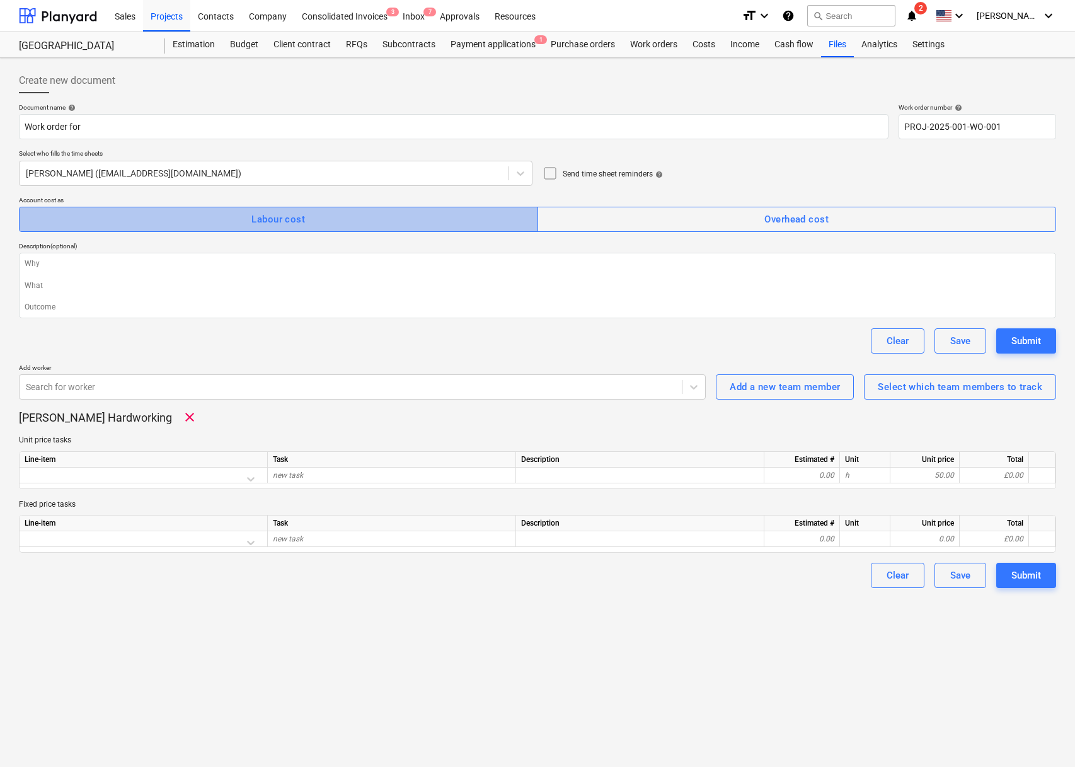
click at [347, 221] on span "Labour cost" at bounding box center [279, 219] width 492 height 16
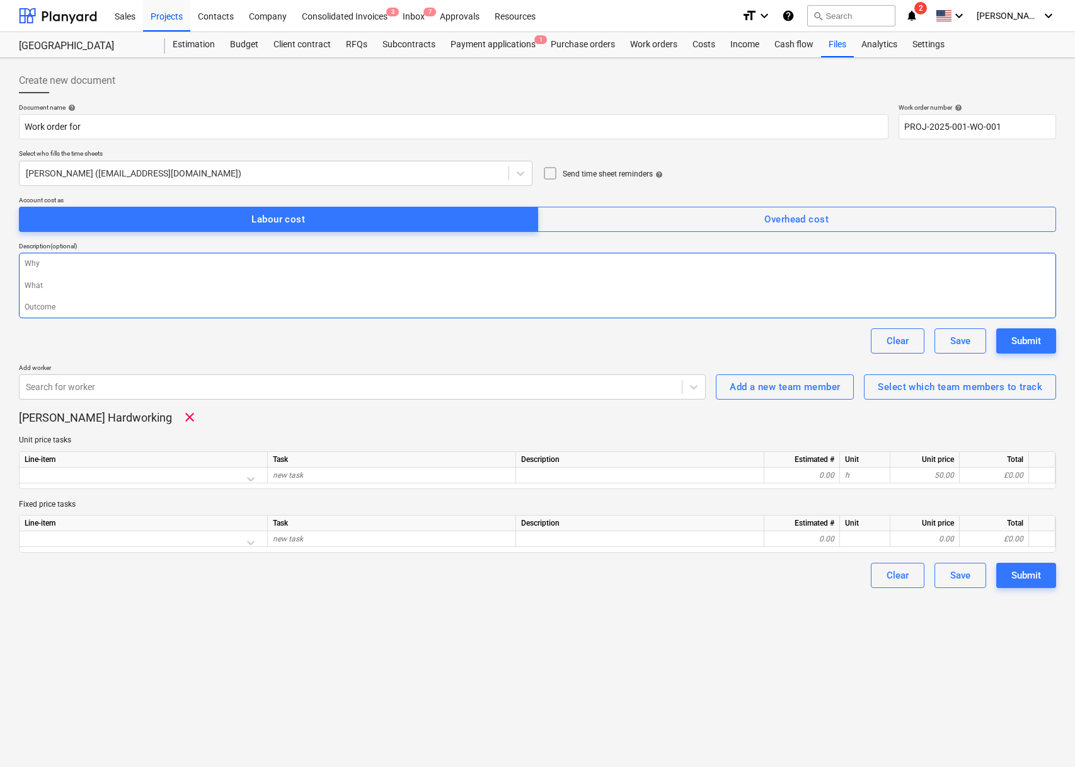
click at [209, 291] on textarea at bounding box center [537, 286] width 1037 height 66
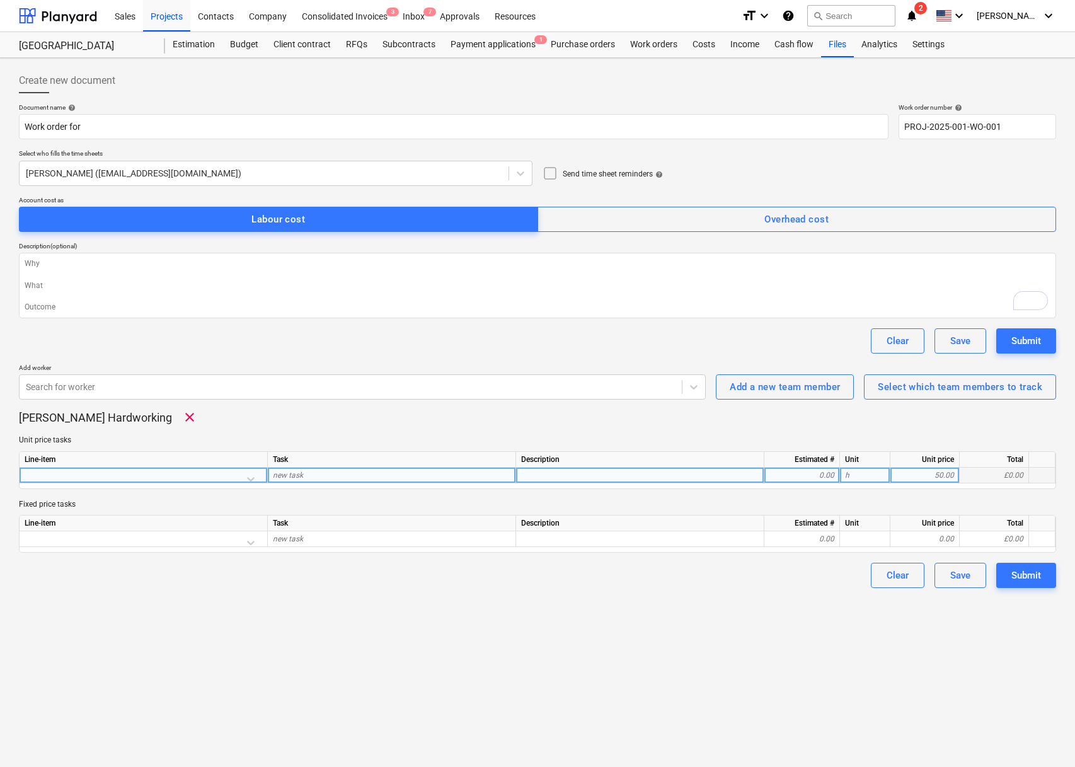
type textarea "x"
click at [241, 476] on div at bounding box center [144, 479] width 238 height 22
click at [241, 476] on div at bounding box center [250, 479] width 23 height 23
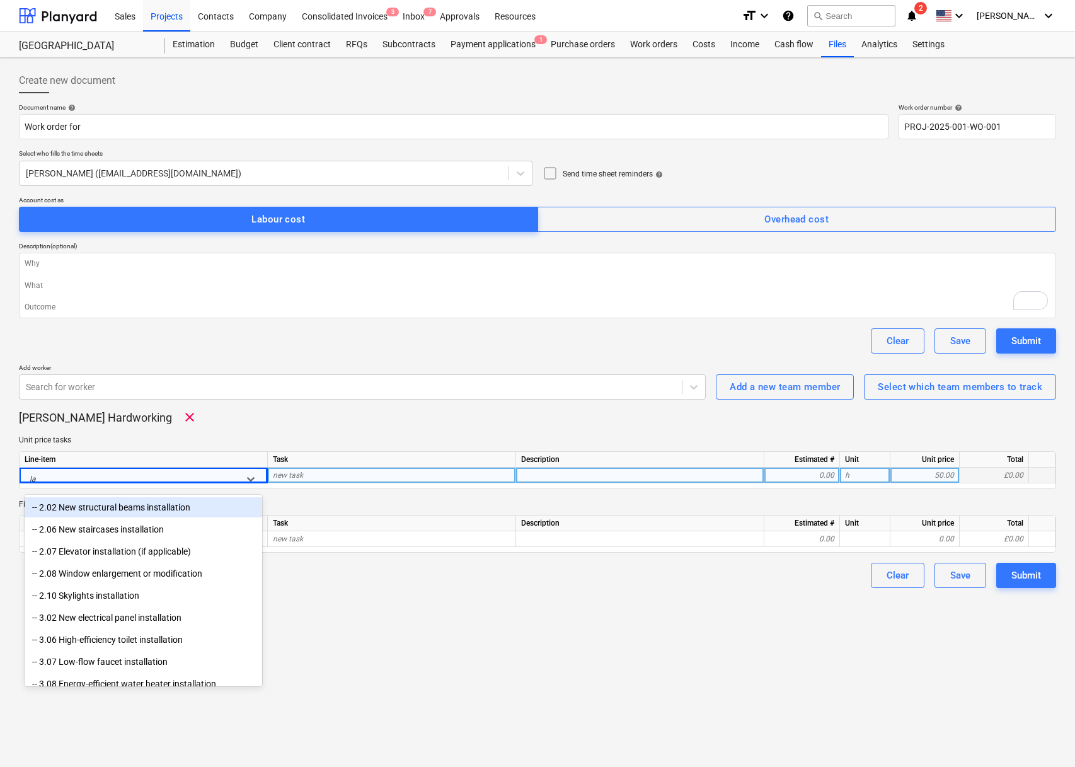
type input "l"
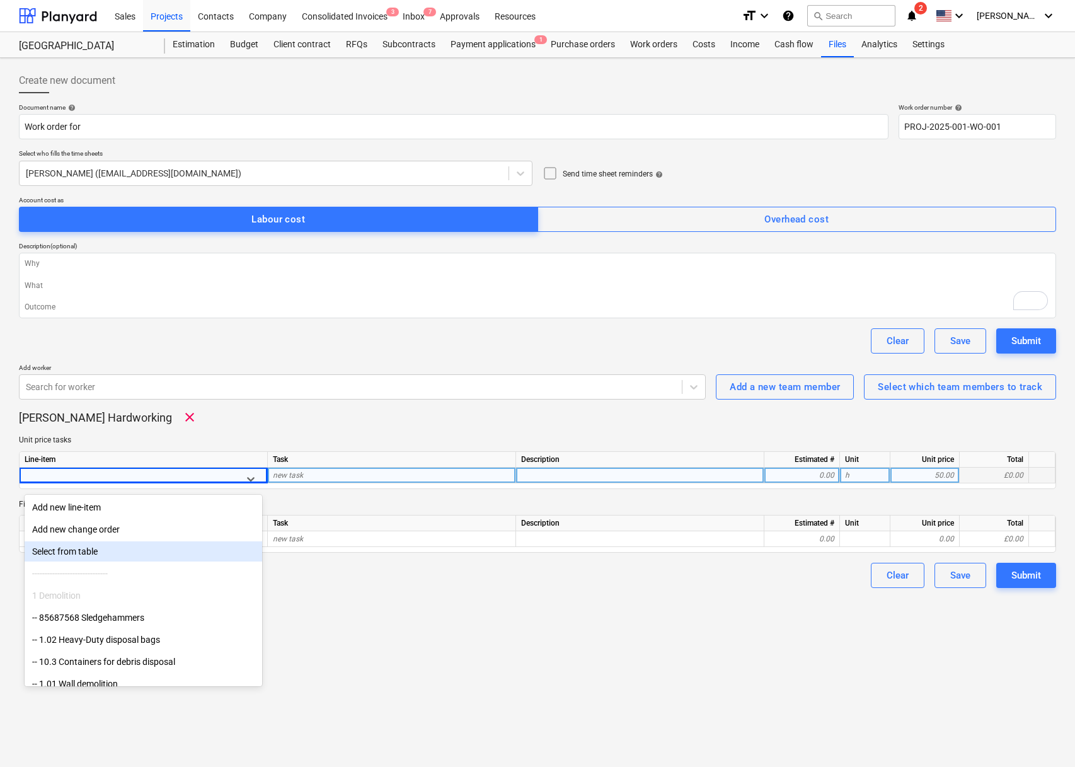
click at [170, 557] on div "Select from table" at bounding box center [144, 551] width 238 height 20
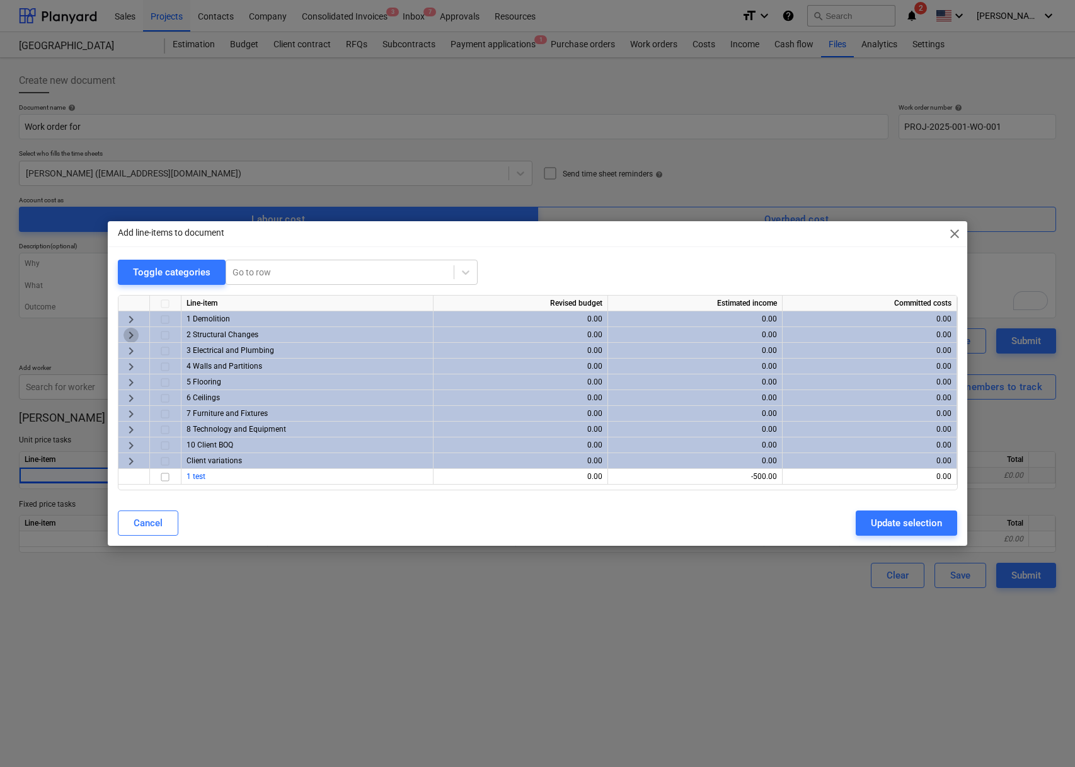
click at [136, 336] on span "keyboard_arrow_right" at bounding box center [131, 335] width 15 height 15
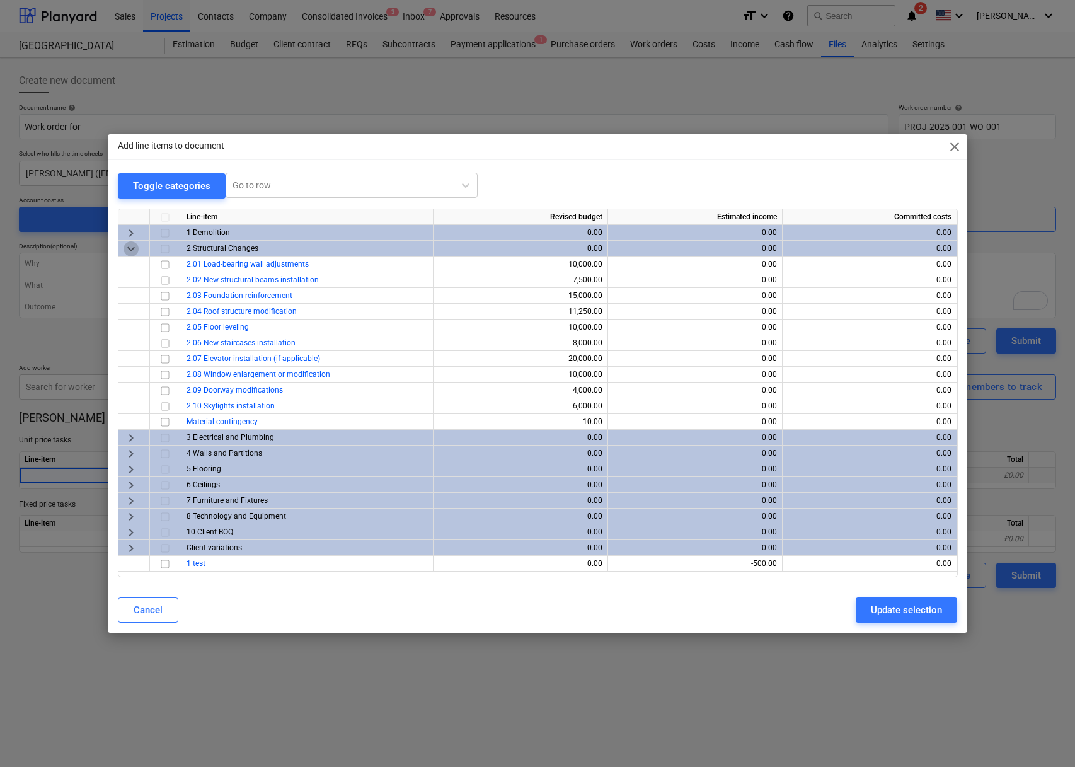
click at [130, 248] on span "keyboard_arrow_down" at bounding box center [131, 248] width 15 height 15
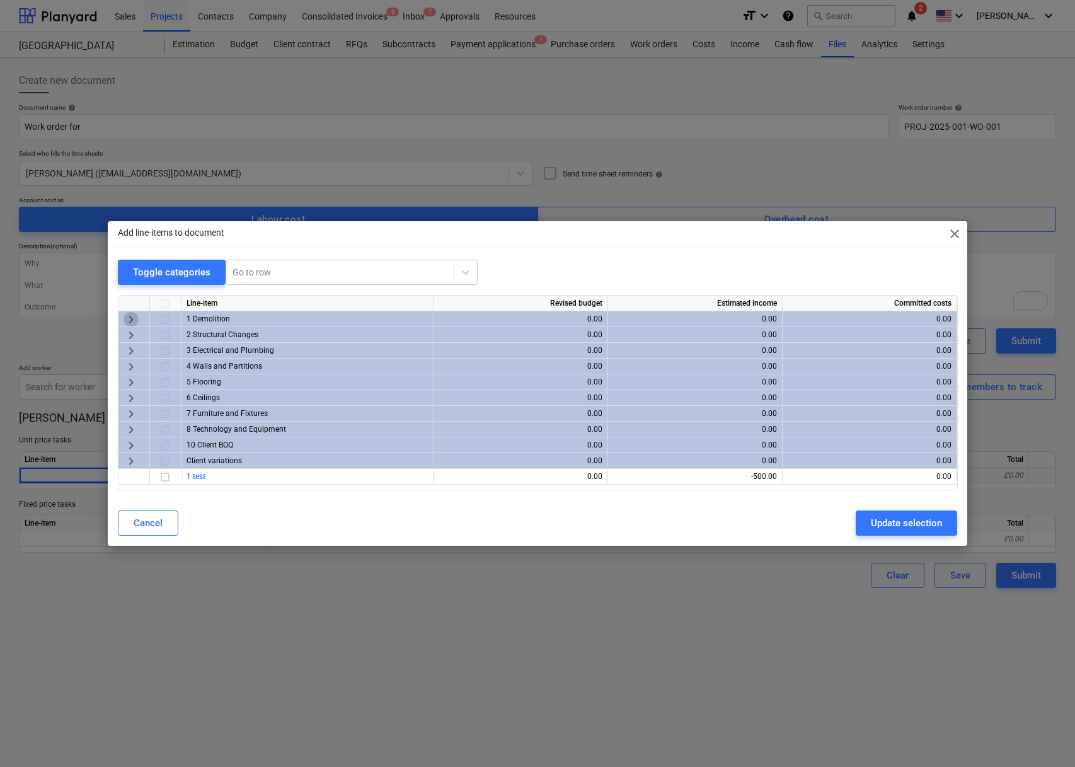
click at [128, 322] on span "keyboard_arrow_right" at bounding box center [131, 319] width 15 height 15
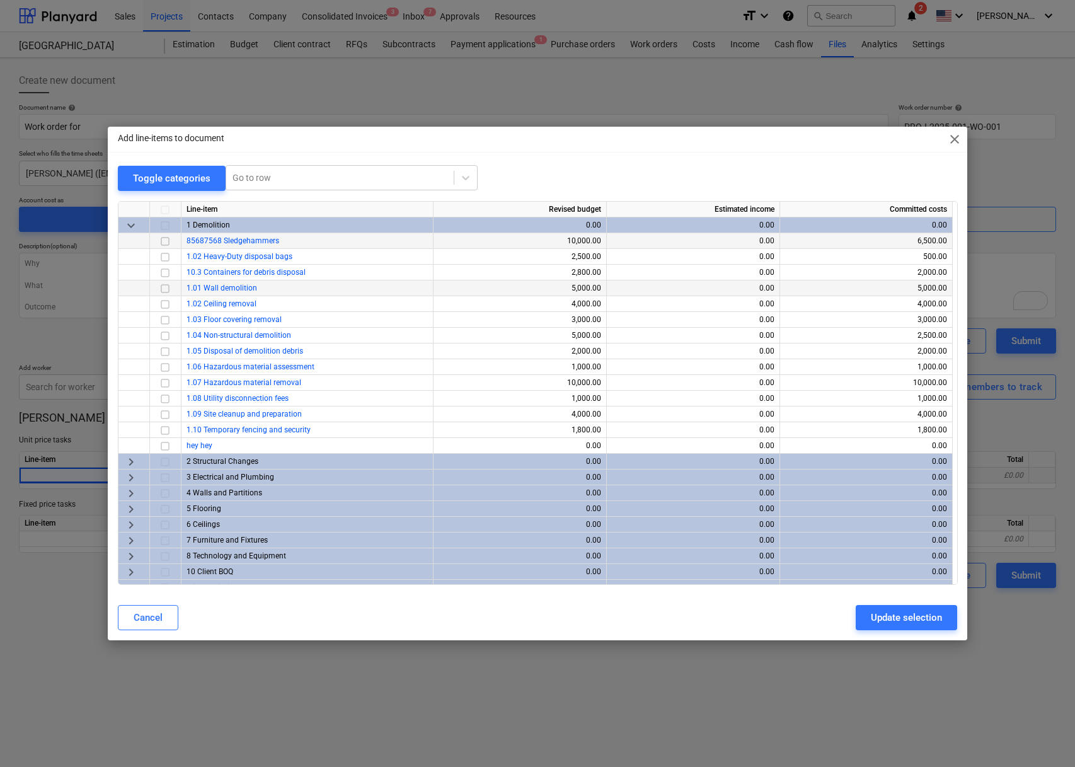
click at [161, 285] on input "checkbox" at bounding box center [165, 288] width 15 height 15
click at [912, 619] on div "Update selection" at bounding box center [906, 617] width 71 height 16
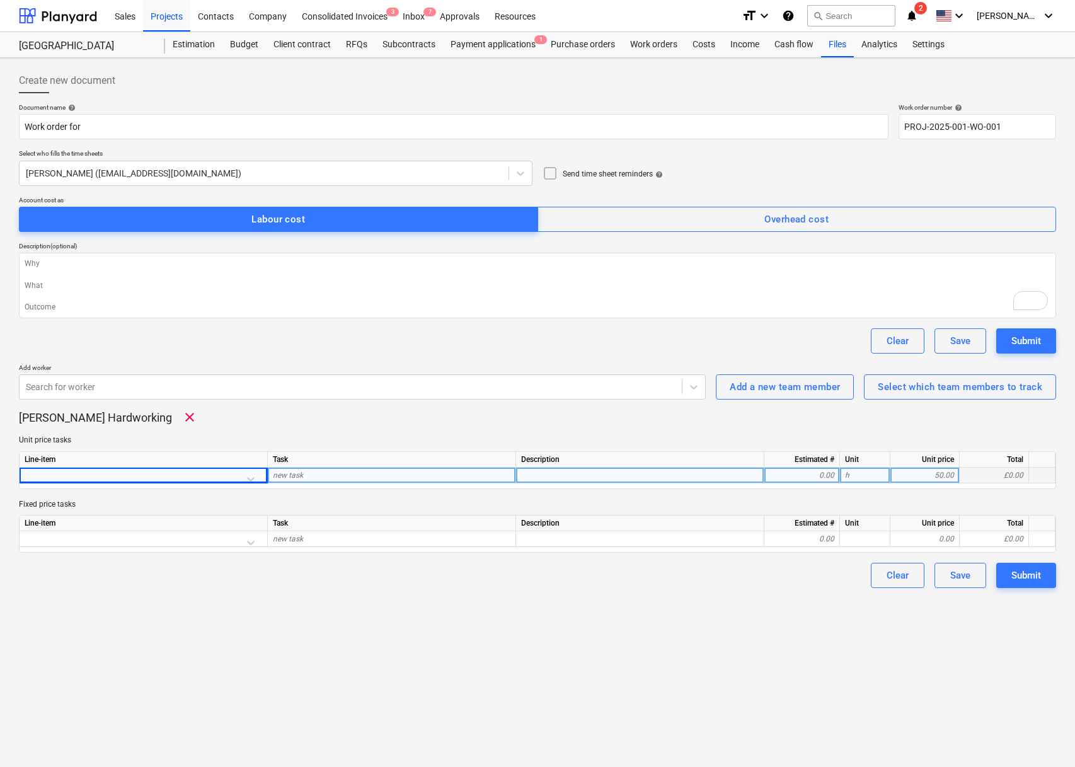
click at [250, 477] on div at bounding box center [144, 479] width 238 height 22
click at [248, 482] on div at bounding box center [144, 479] width 238 height 22
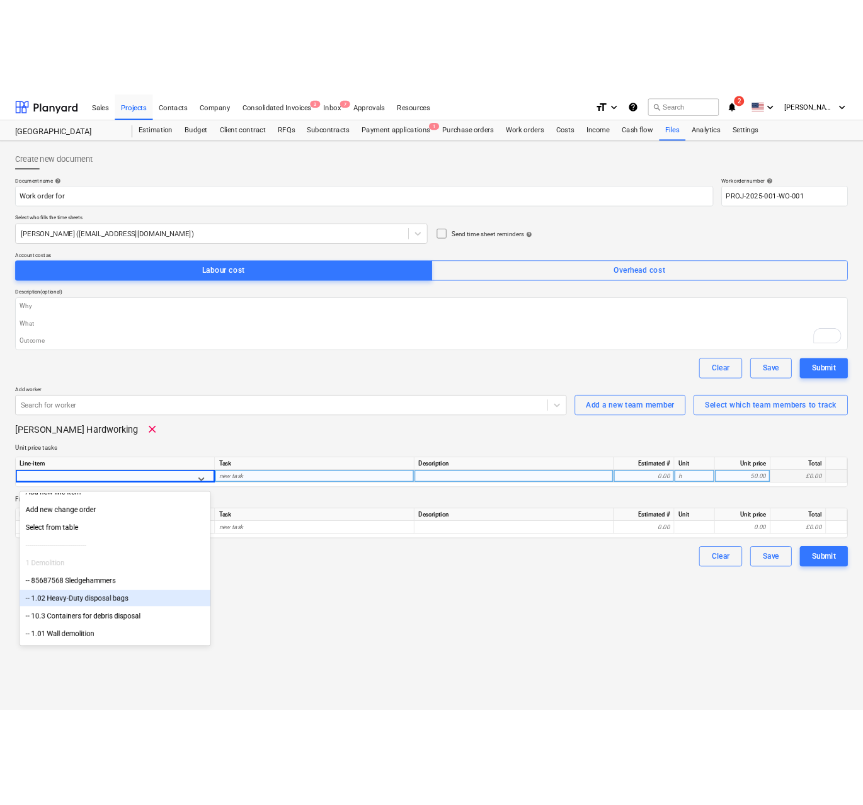
scroll to position [13, 0]
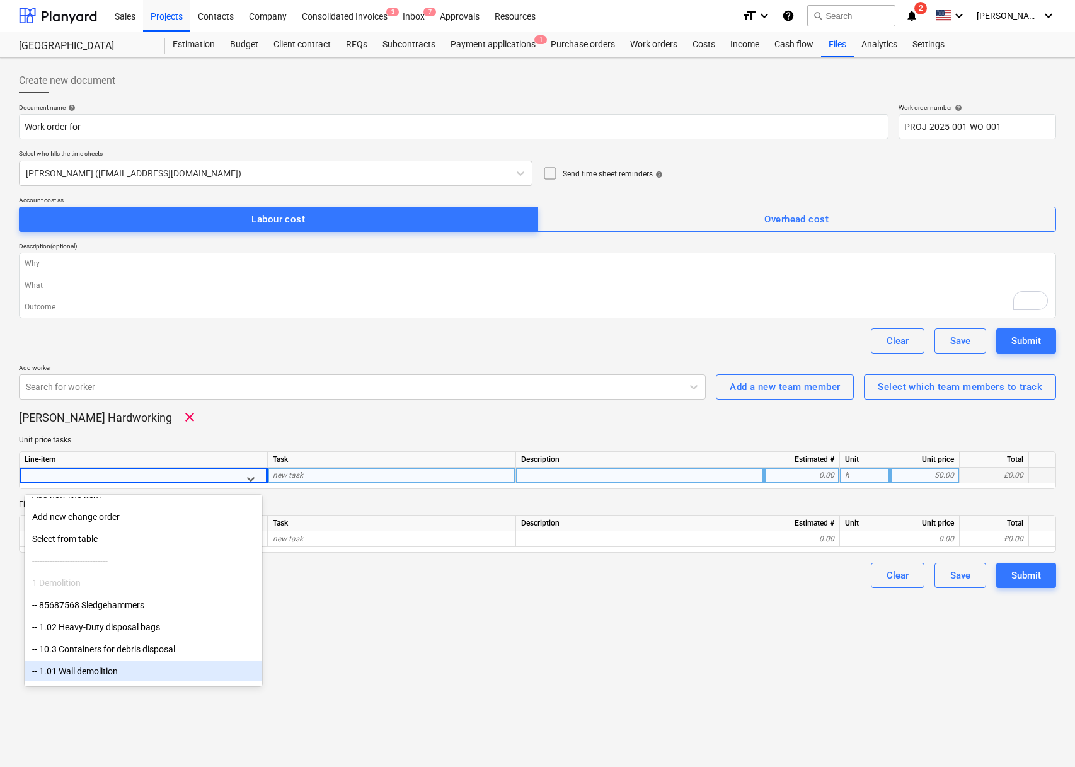
click at [146, 664] on div "-- 1.01 Wall demolition" at bounding box center [144, 671] width 238 height 20
type textarea "x"
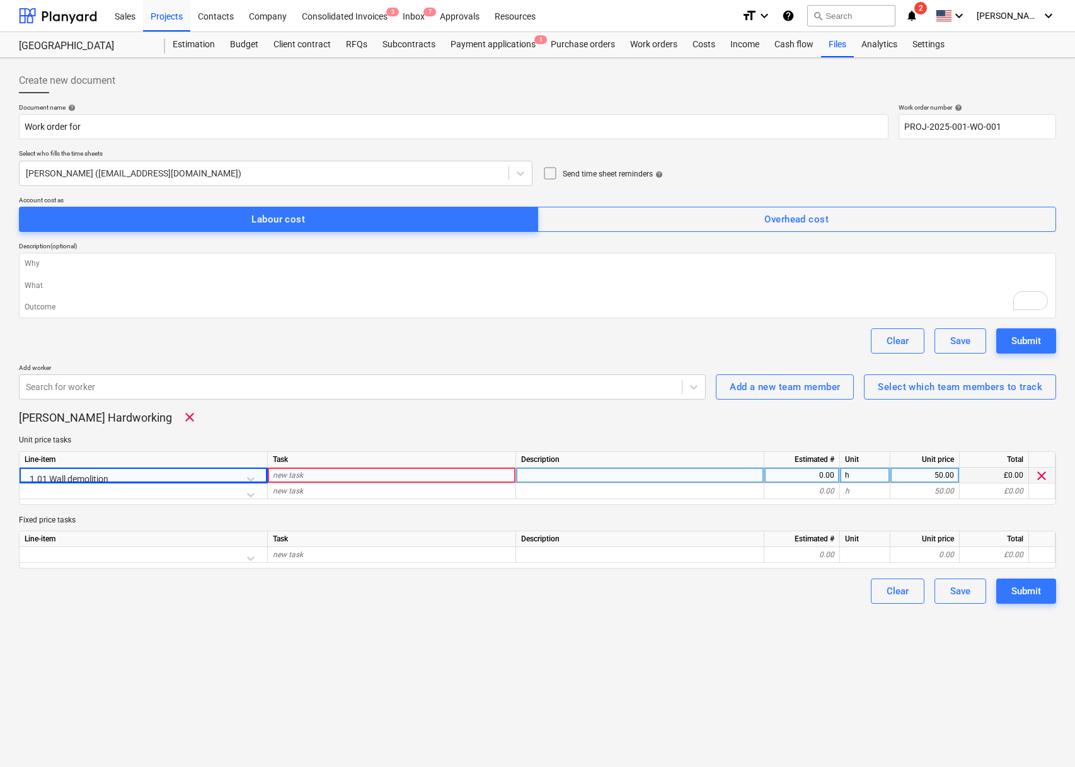
click at [319, 473] on div "new task" at bounding box center [392, 476] width 248 height 16
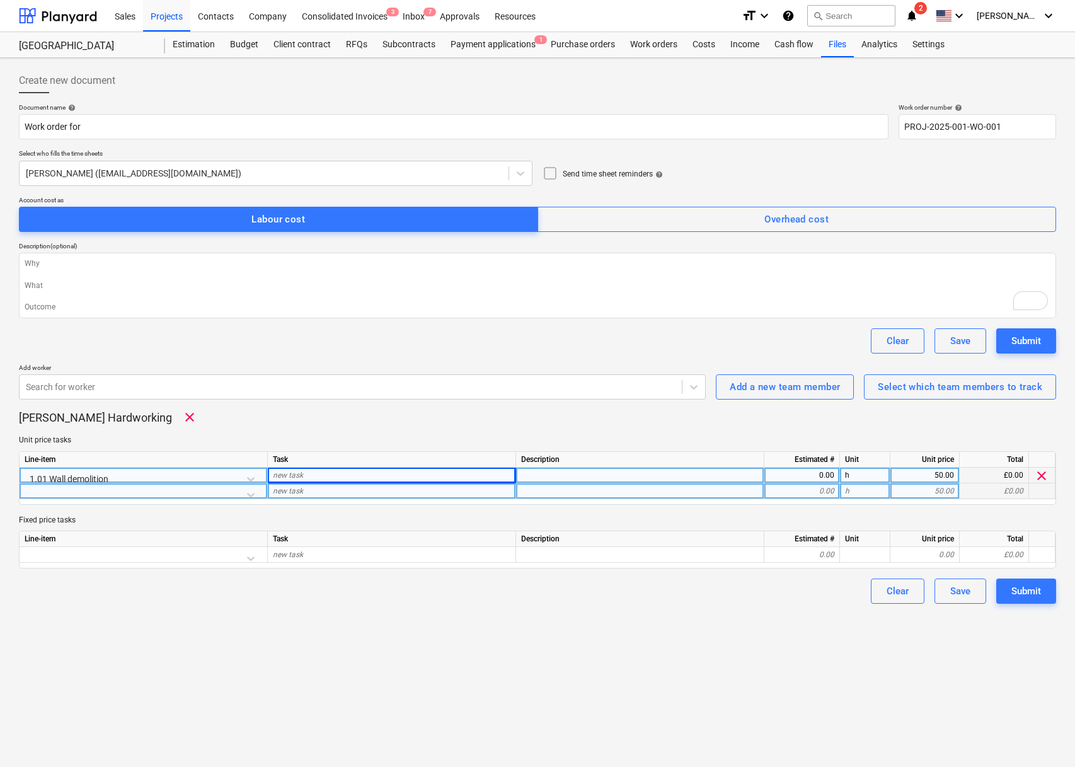
click at [219, 494] on div at bounding box center [144, 494] width 238 height 22
click at [325, 483] on div "new task" at bounding box center [392, 491] width 248 height 16
click at [330, 476] on div "new task" at bounding box center [392, 476] width 248 height 16
click at [305, 482] on input at bounding box center [392, 475] width 248 height 15
type input "Tear down that wall"
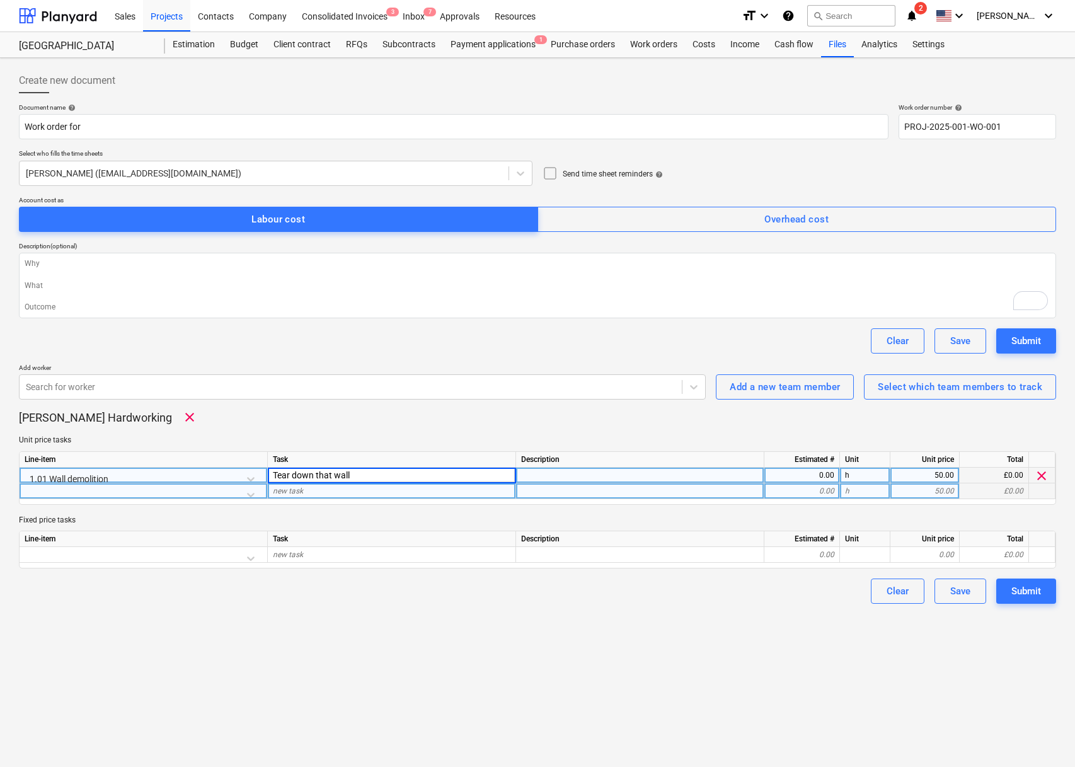
type textarea "x"
click at [297, 495] on div "new task" at bounding box center [392, 491] width 248 height 16
type input "Cleanup rubble"
type textarea "x"
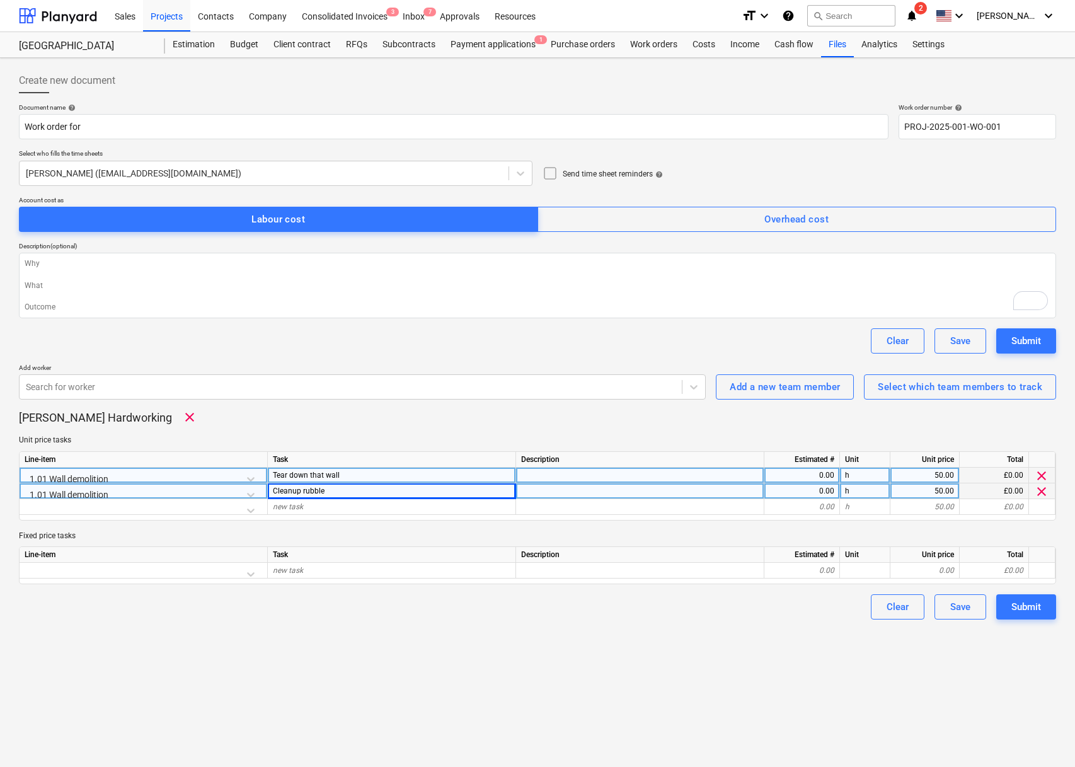
click at [799, 469] on div "0.00" at bounding box center [802, 476] width 65 height 16
type input "5"
type textarea "x"
click at [822, 490] on div "0.00" at bounding box center [802, 491] width 65 height 16
type input "5"
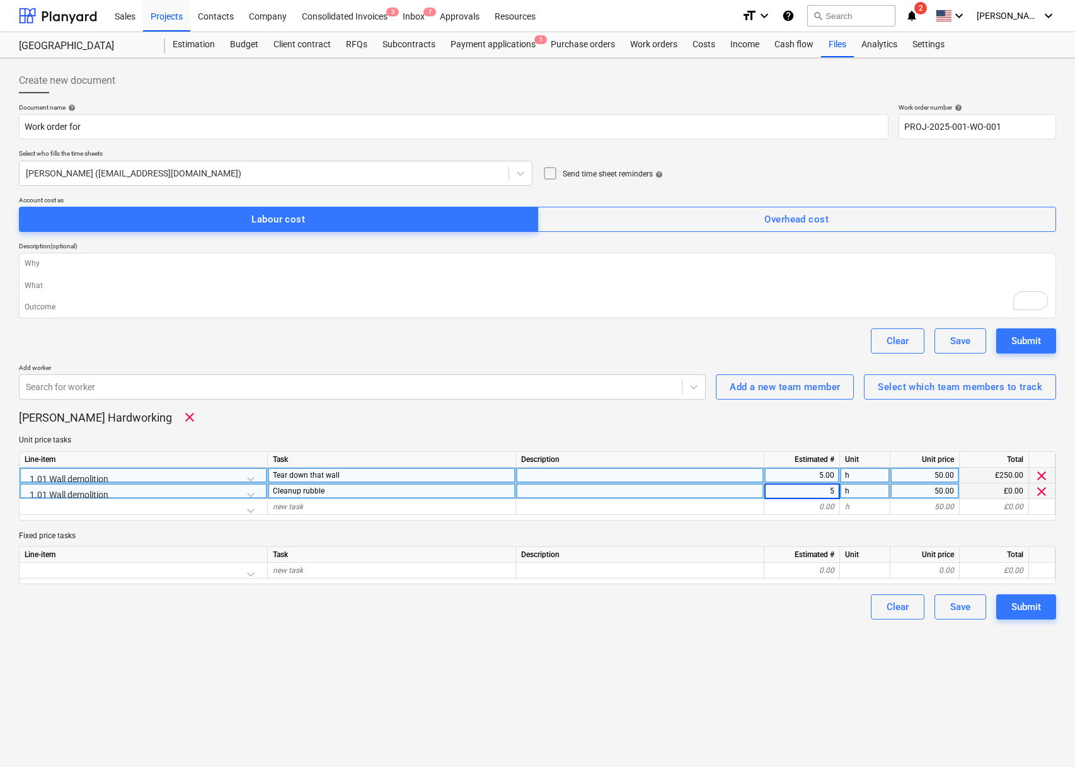
type textarea "x"
click at [824, 476] on div "5.00" at bounding box center [802, 476] width 65 height 16
type input "10"
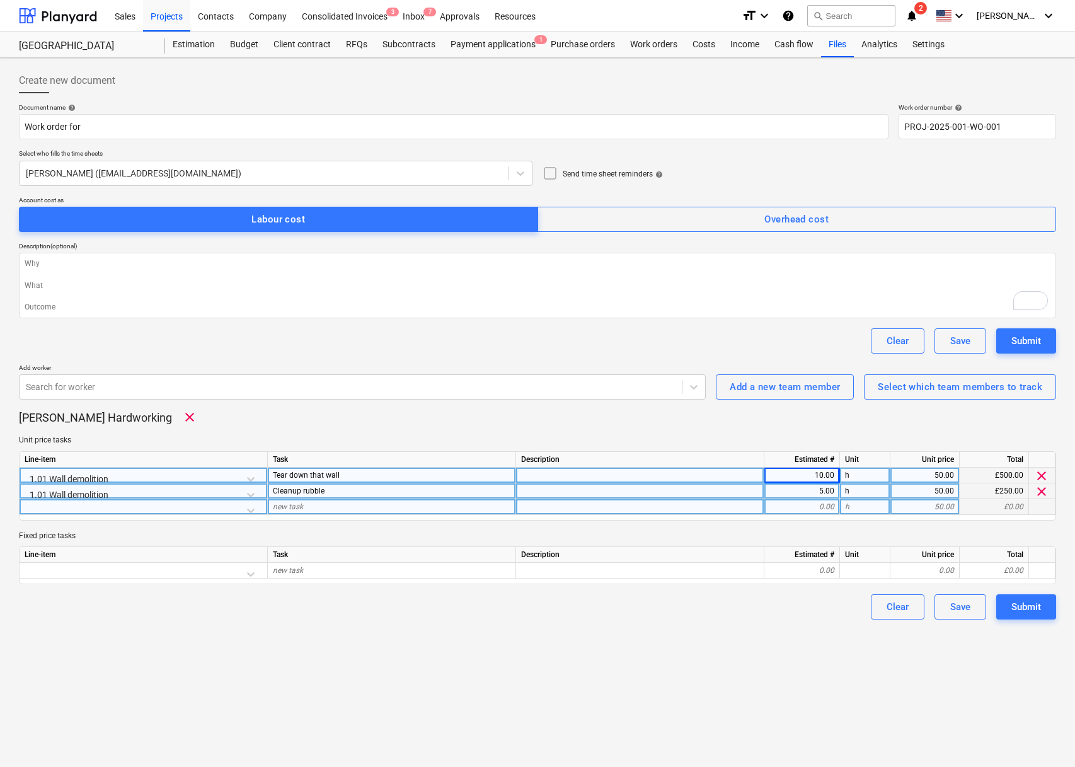
click at [207, 513] on div at bounding box center [144, 510] width 238 height 22
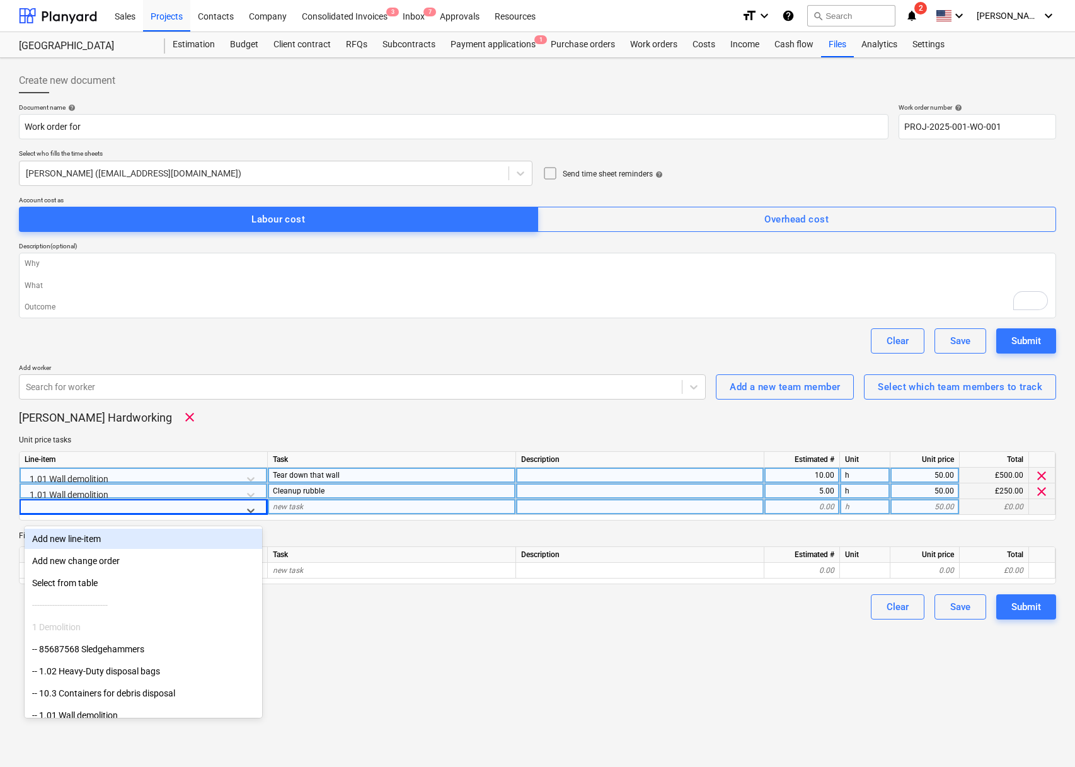
click at [207, 513] on div at bounding box center [132, 510] width 205 height 16
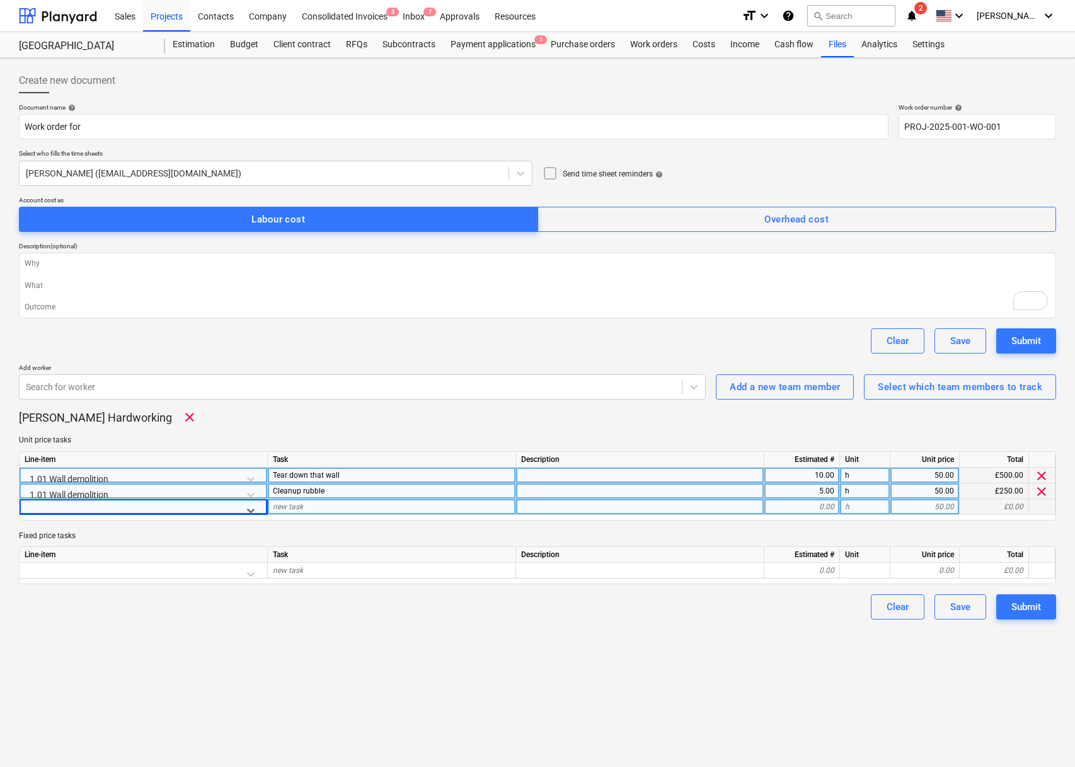
click at [1044, 412] on div "[PERSON_NAME] Hardworking clear" at bounding box center [537, 417] width 1037 height 15
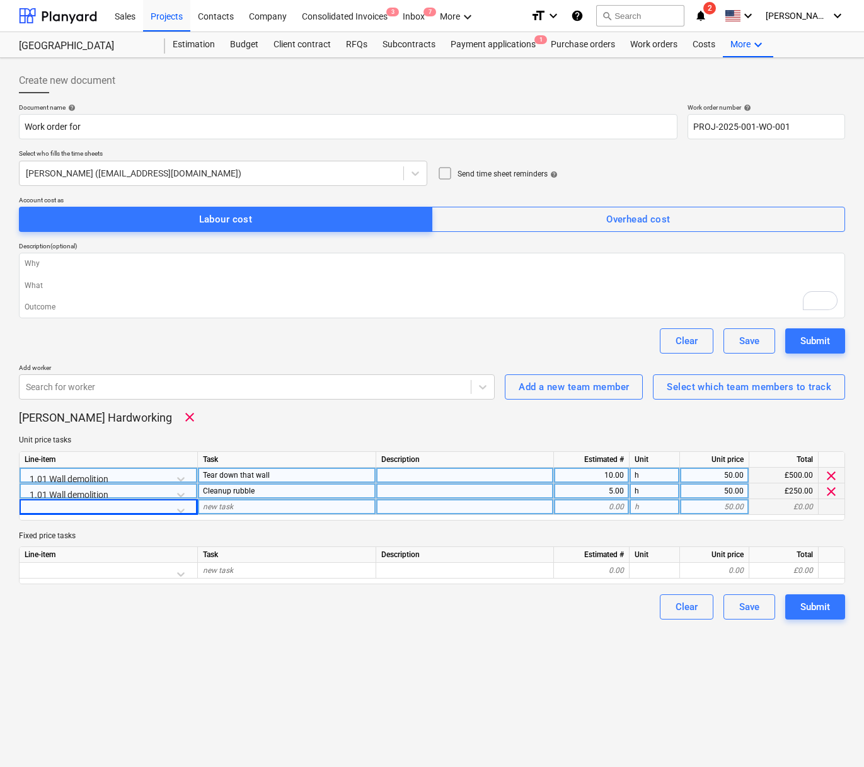
type textarea "x"
click at [168, 509] on div at bounding box center [108, 510] width 167 height 22
type input "remove wi"
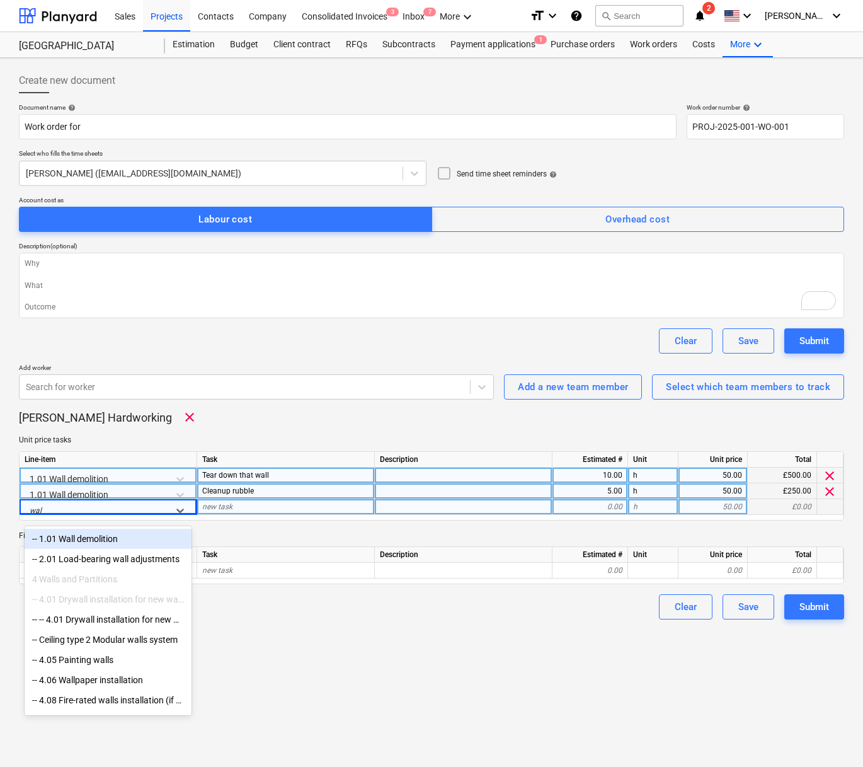
type input "wall"
type textarea "x"
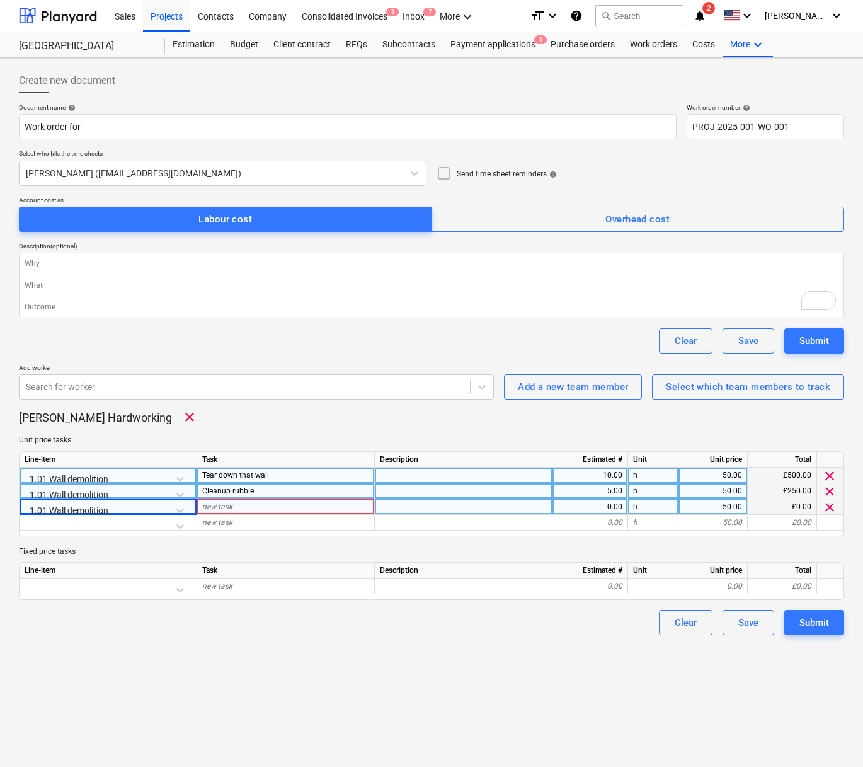
click at [251, 512] on div "new task" at bounding box center [286, 507] width 178 height 16
type input "Remove window framing from the walls"
type textarea "x"
click at [637, 505] on div "h" at bounding box center [653, 507] width 50 height 16
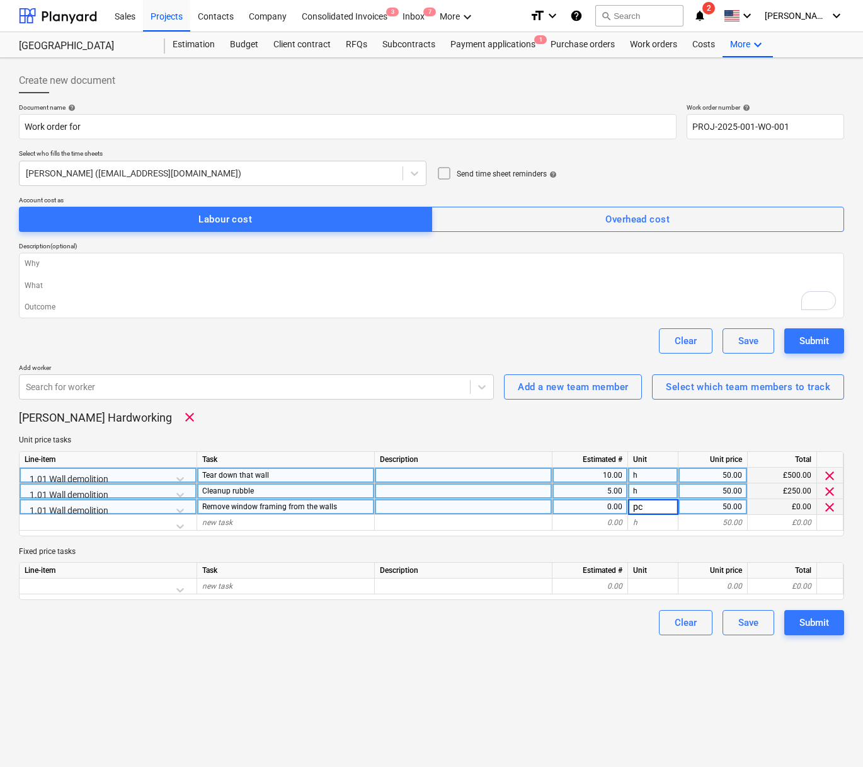
type input "pcs"
type textarea "x"
click at [594, 507] on div "0.00" at bounding box center [590, 507] width 65 height 16
type input "10"
type textarea "x"
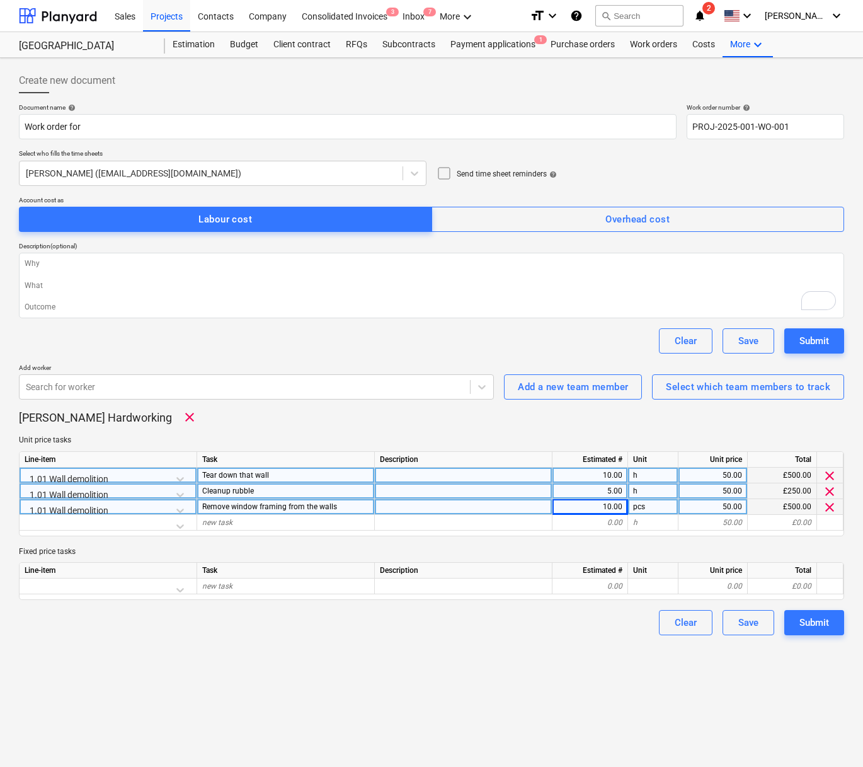
click at [734, 510] on div "50.00" at bounding box center [713, 507] width 59 height 16
type input "20"
click at [532, 650] on div "Create new document Document name help Work order for Work order number help PR…" at bounding box center [431, 412] width 863 height 709
click at [286, 457] on div "Task" at bounding box center [286, 460] width 178 height 16
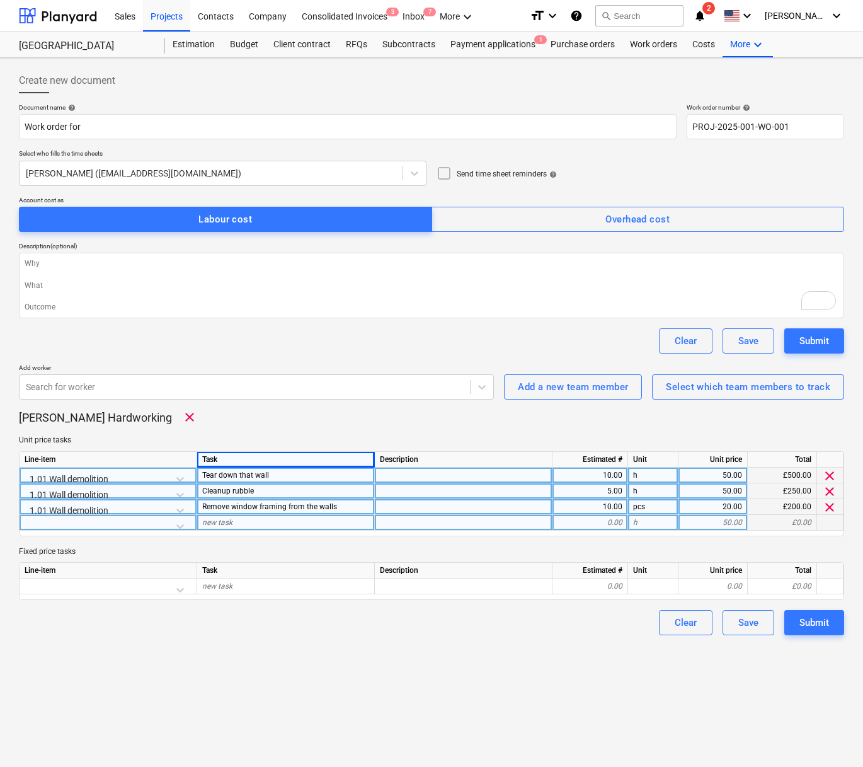
click at [830, 526] on div at bounding box center [830, 523] width 26 height 16
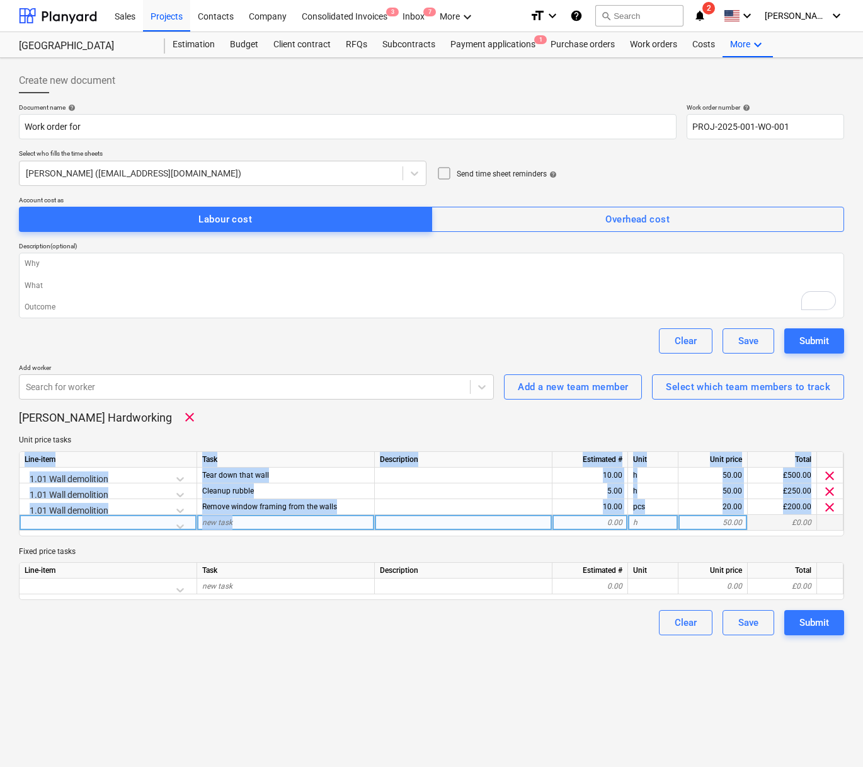
drag, startPoint x: 5, startPoint y: 450, endPoint x: 349, endPoint y: 523, distance: 351.2
click at [349, 523] on div "Create new document Document name help Work order for Work order number help PR…" at bounding box center [431, 412] width 863 height 709
copy div "Line-item Task Description Estimated # Unit Unit price Total 1.01 Wall demoliti…"
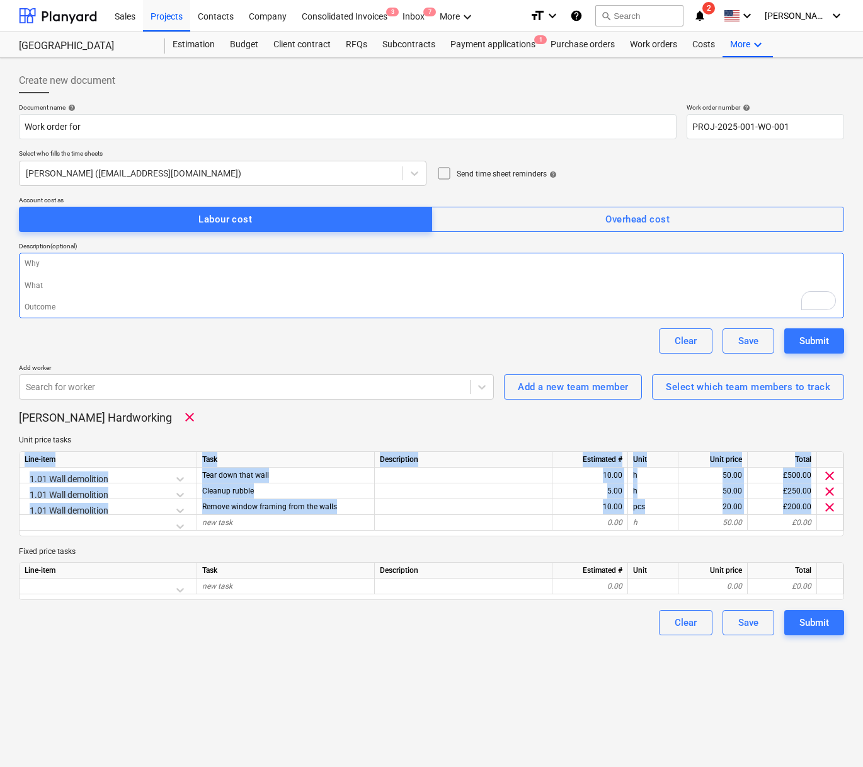
click at [221, 270] on textarea "To enrich screen reader interactions, please activate Accessibility in Grammarl…" at bounding box center [432, 286] width 826 height 66
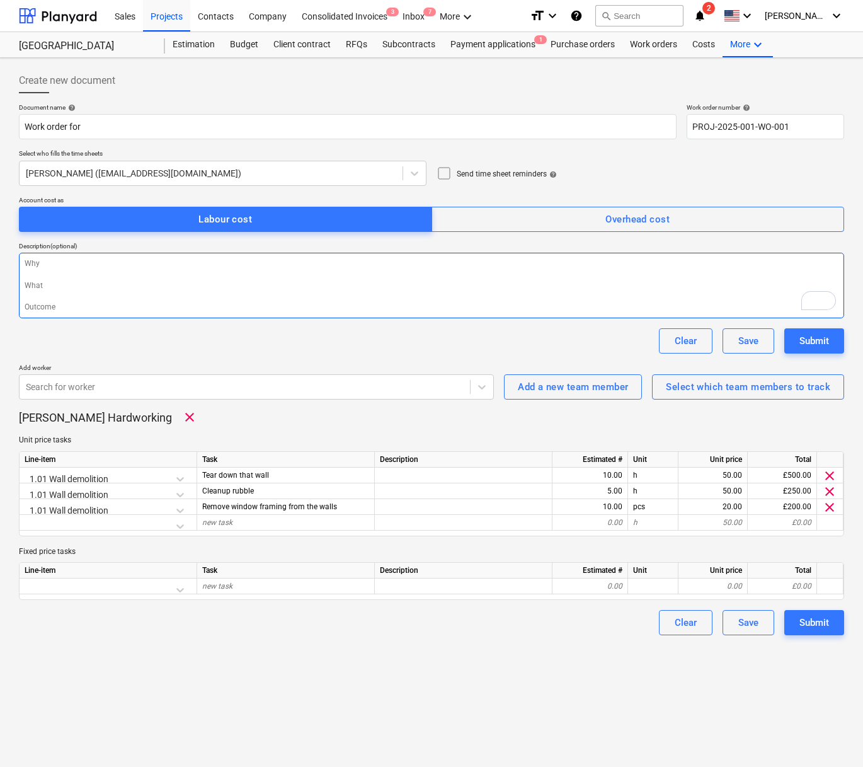
click at [221, 270] on textarea "To enrich screen reader interactions, please activate Accessibility in Grammarl…" at bounding box center [432, 286] width 826 height 66
paste textarea "Demolish the designated wall, remove the window frames, and clean up all rubble…"
type textarea "x"
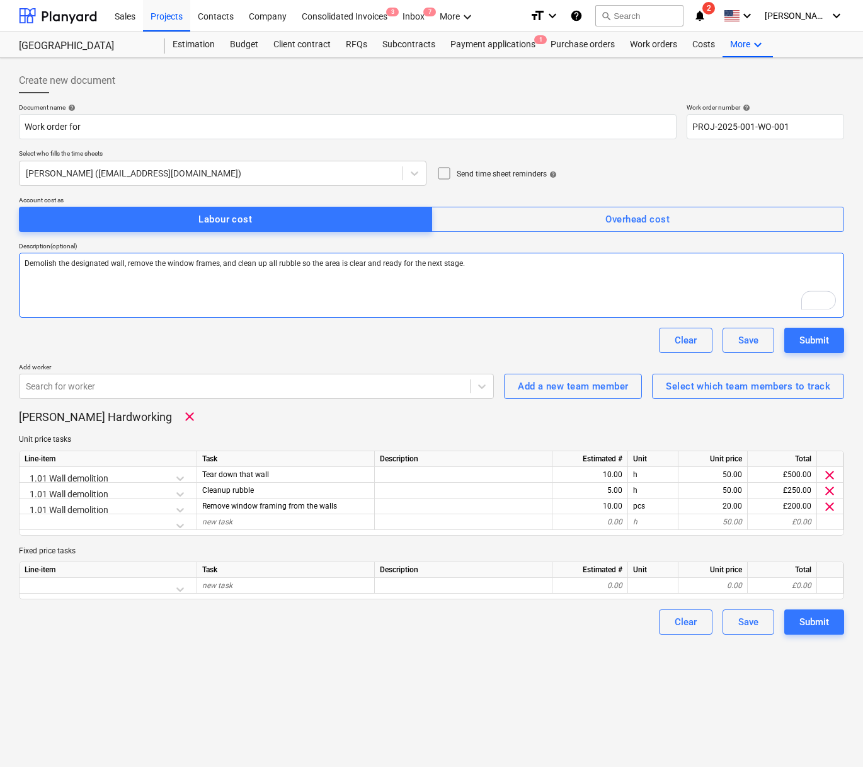
type textarea "Demolish the designated wall, remove the window frames, and clean up all rubble…"
click at [233, 348] on div "Clear Save Submit" at bounding box center [432, 340] width 826 height 25
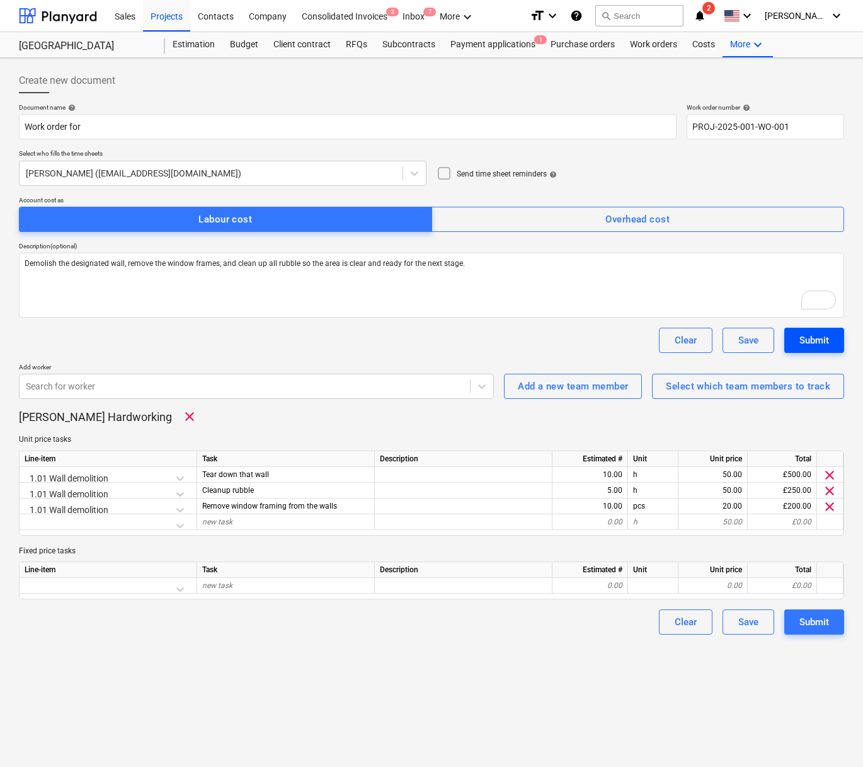
click at [817, 337] on div "Submit" at bounding box center [815, 340] width 30 height 16
type textarea "x"
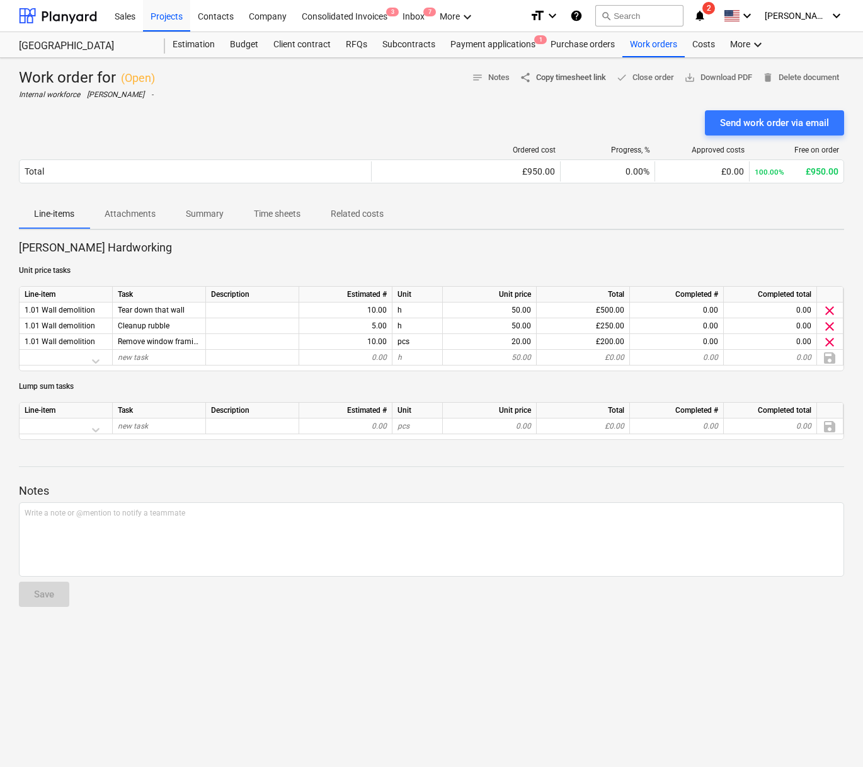
click at [567, 78] on span "share Copy timesheet link" at bounding box center [563, 78] width 86 height 14
click at [361, 214] on p "Related costs" at bounding box center [357, 213] width 53 height 13
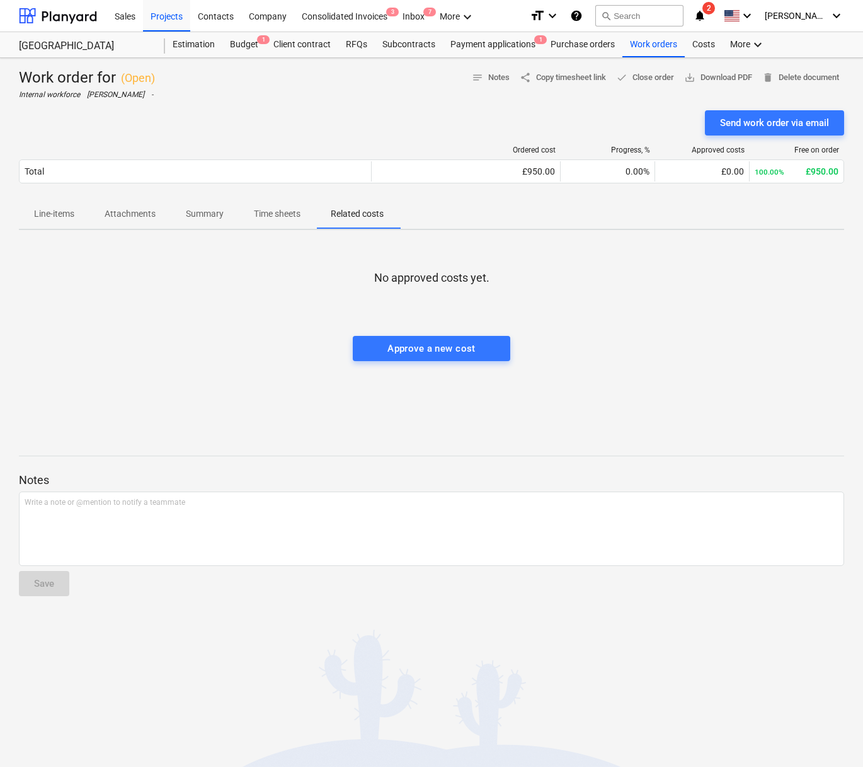
click at [183, 214] on span "Summary" at bounding box center [205, 214] width 68 height 21
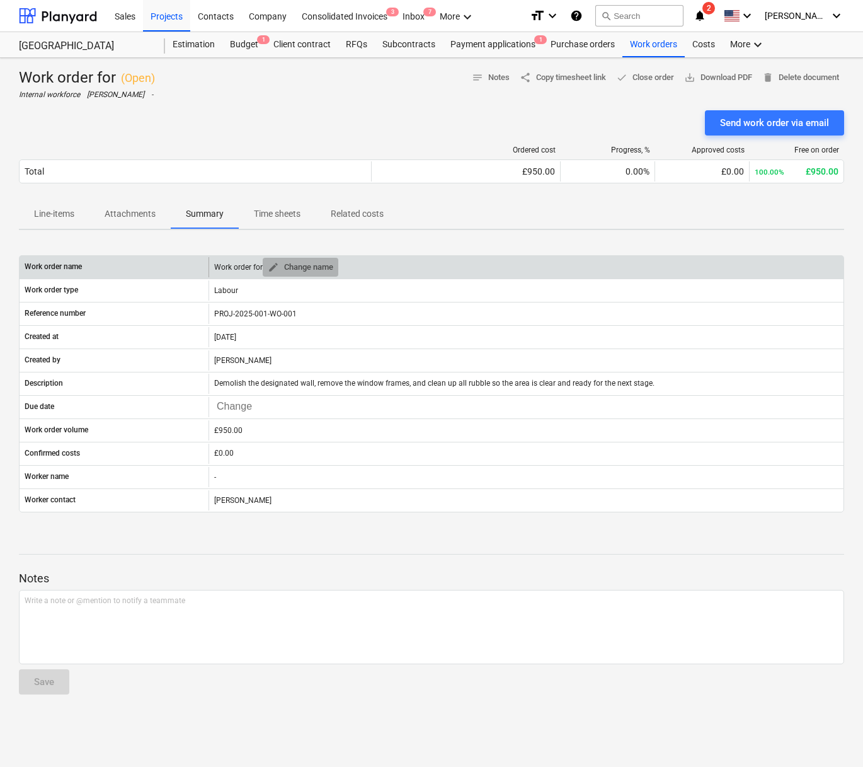
click at [286, 262] on span "edit Change name" at bounding box center [301, 267] width 66 height 14
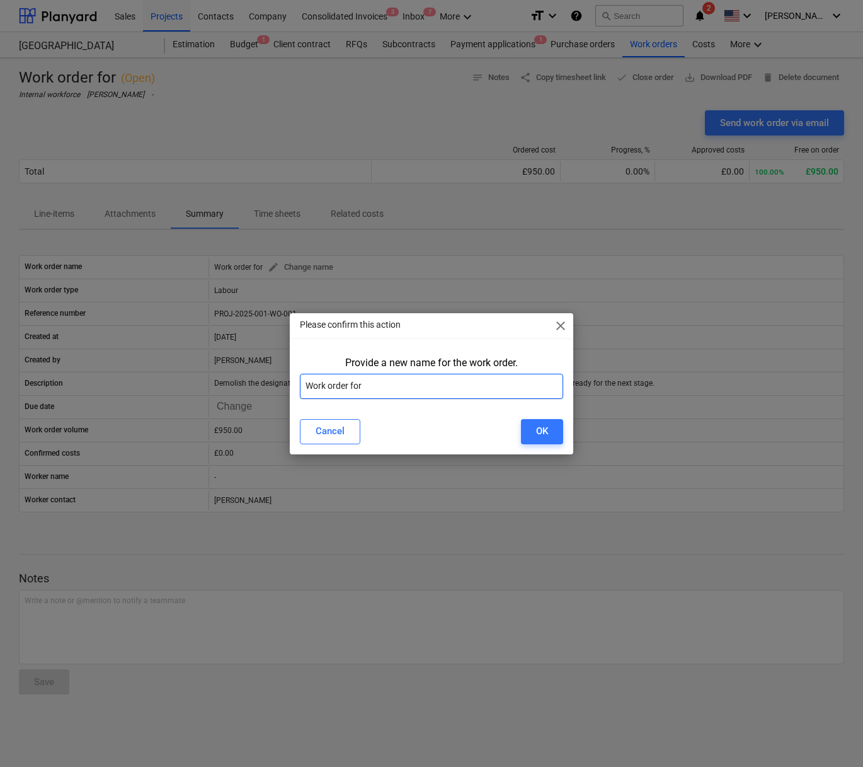
click at [386, 379] on input "Work order for" at bounding box center [431, 386] width 263 height 25
click at [393, 386] on input "Work order for" at bounding box center [431, 386] width 263 height 25
type input "Work order for demolition - [PERSON_NAME]"
click at [558, 437] on button "OK" at bounding box center [542, 431] width 42 height 25
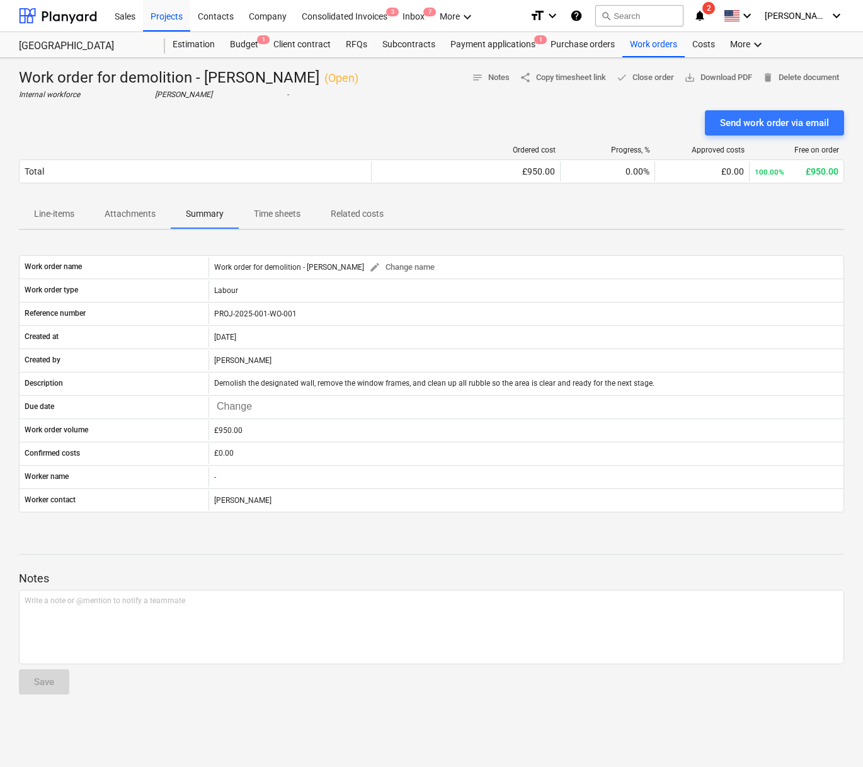
click at [42, 226] on button "Line-items" at bounding box center [54, 214] width 71 height 30
